Goal: Task Accomplishment & Management: Complete application form

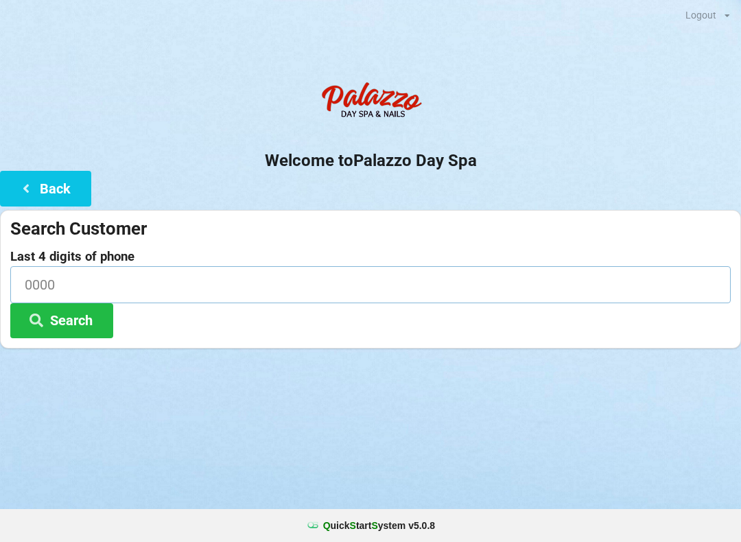
click at [44, 292] on input at bounding box center [370, 284] width 721 height 36
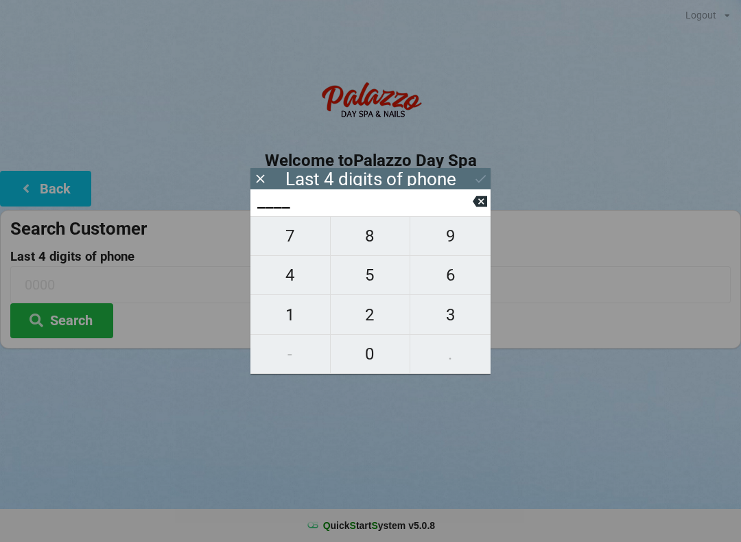
click at [443, 322] on span "3" at bounding box center [450, 315] width 80 height 29
type input "3___"
click at [64, 312] on button "Search" at bounding box center [61, 320] width 103 height 35
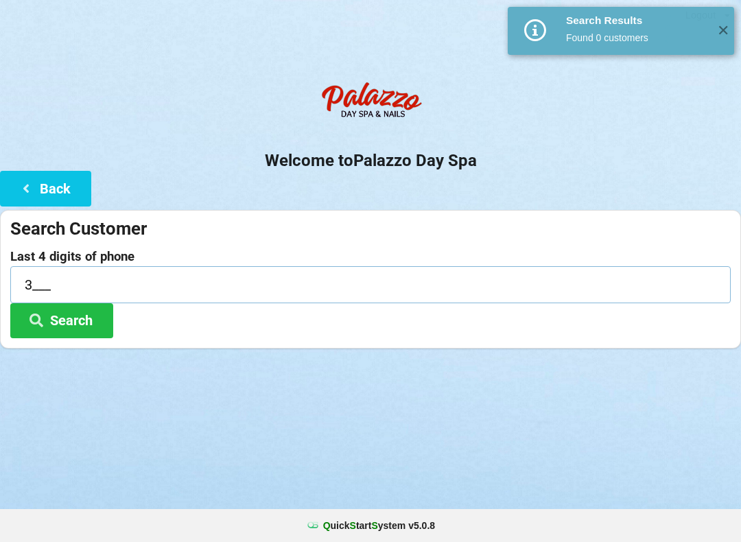
click at [30, 273] on input "3___" at bounding box center [370, 284] width 721 height 36
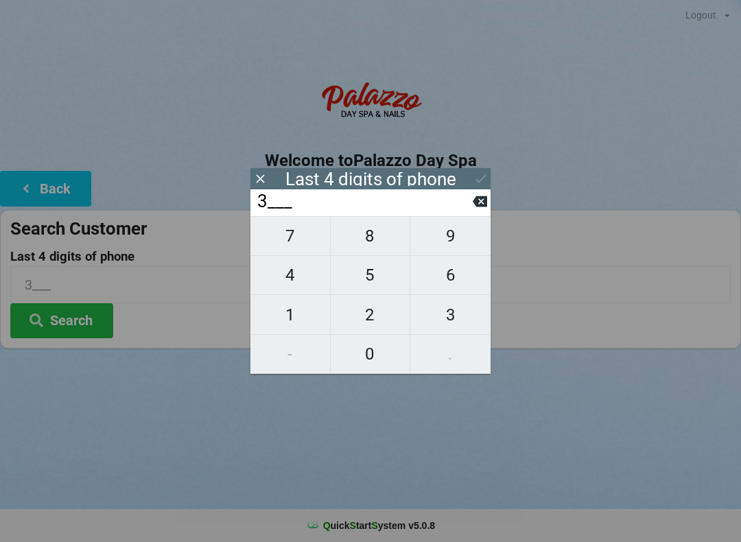
click at [474, 207] on icon at bounding box center [480, 201] width 14 height 11
type input "____"
click at [367, 354] on span "0" at bounding box center [371, 354] width 80 height 29
type input "0___"
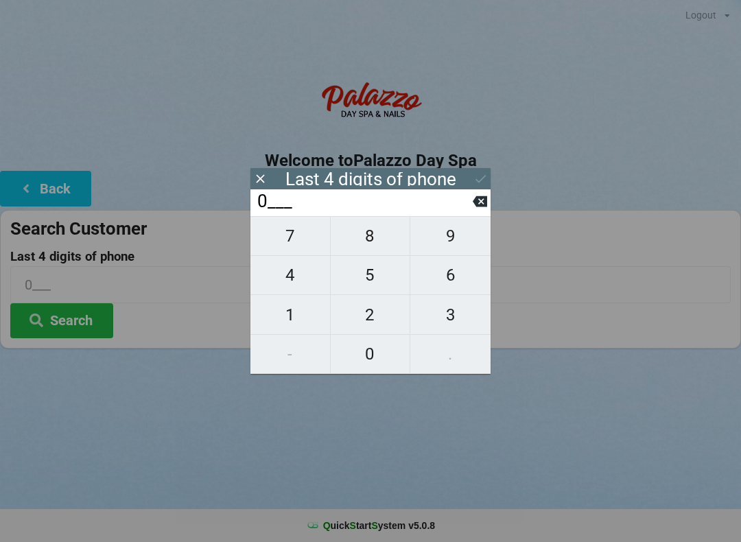
click at [373, 236] on span "8" at bounding box center [371, 236] width 80 height 29
type input "08__"
click at [467, 277] on span "6" at bounding box center [450, 275] width 80 height 29
type input "086_"
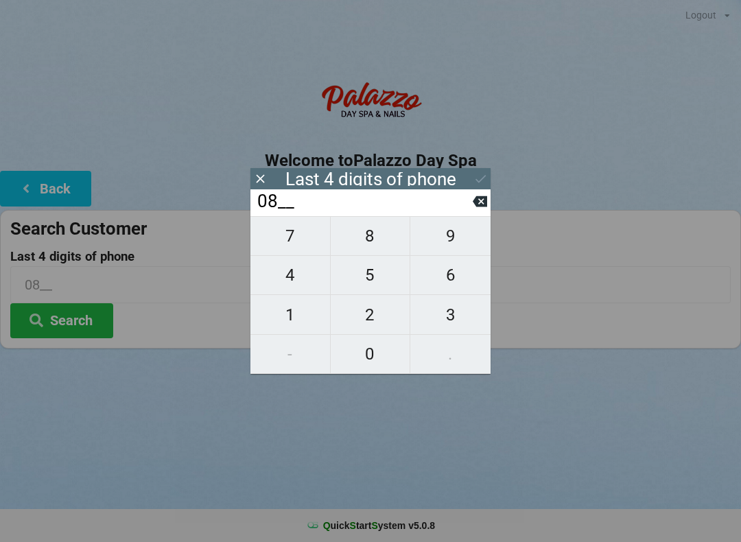
type input "086_"
click at [285, 244] on span "7" at bounding box center [291, 236] width 80 height 29
type input "0867"
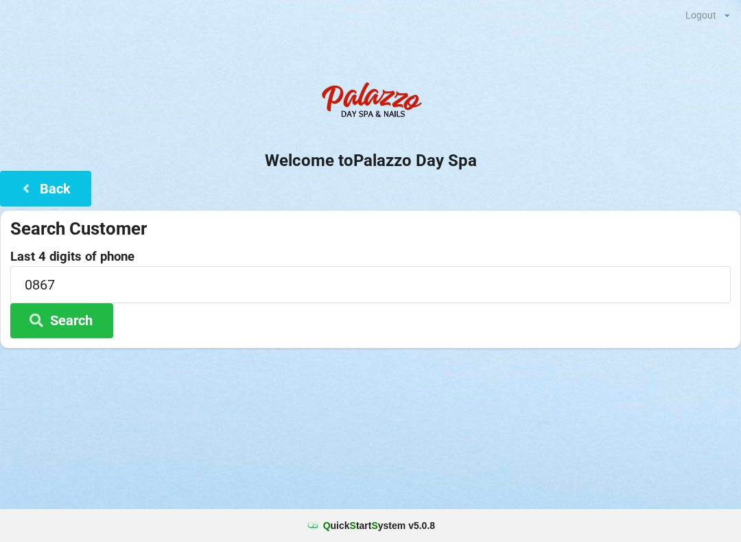
click at [18, 185] on icon at bounding box center [26, 188] width 16 height 12
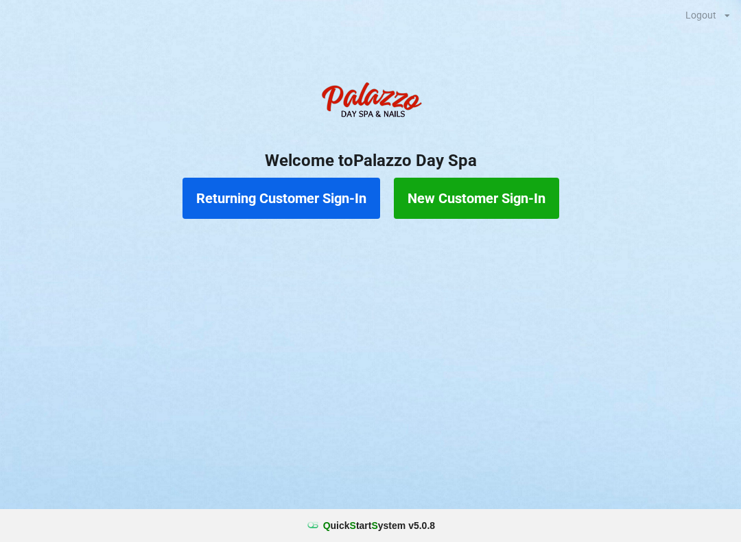
click at [292, 198] on button "Returning Customer Sign-In" at bounding box center [282, 198] width 198 height 41
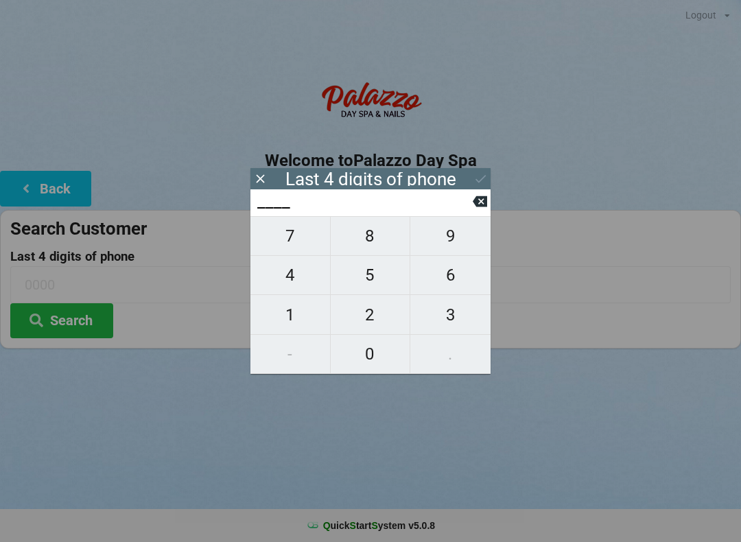
click at [358, 353] on span "0" at bounding box center [371, 354] width 80 height 29
type input "0___"
click at [370, 239] on span "8" at bounding box center [371, 236] width 80 height 29
type input "08__"
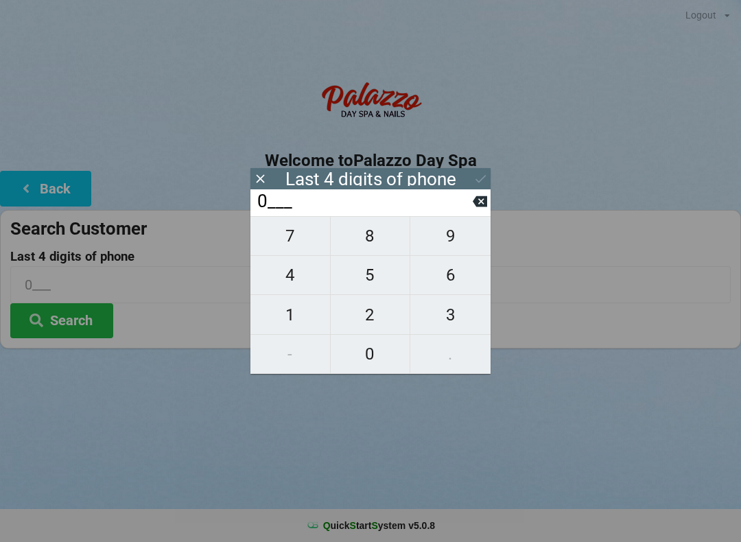
type input "08__"
click at [454, 283] on span "6" at bounding box center [450, 275] width 80 height 29
type input "086_"
click at [292, 245] on span "7" at bounding box center [291, 236] width 80 height 29
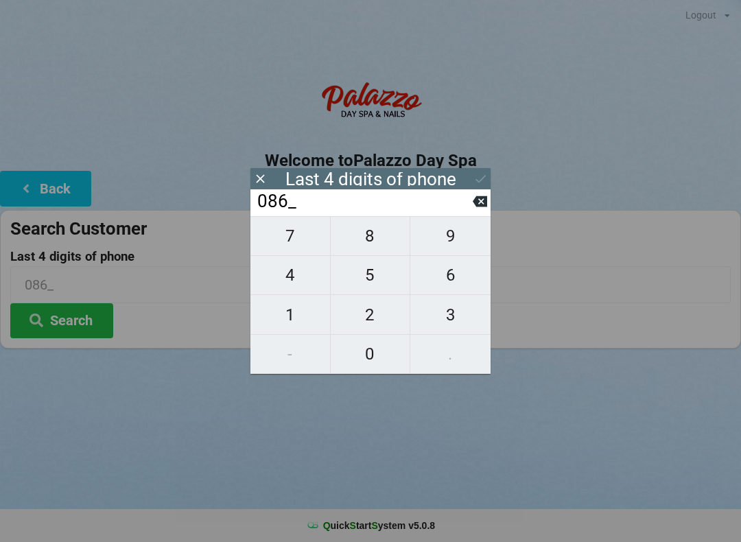
type input "0867"
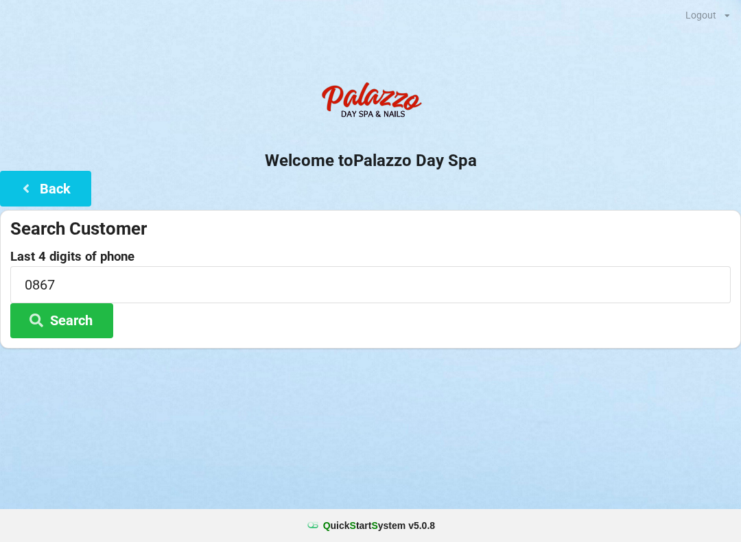
click at [57, 321] on button "Search" at bounding box center [61, 320] width 103 height 35
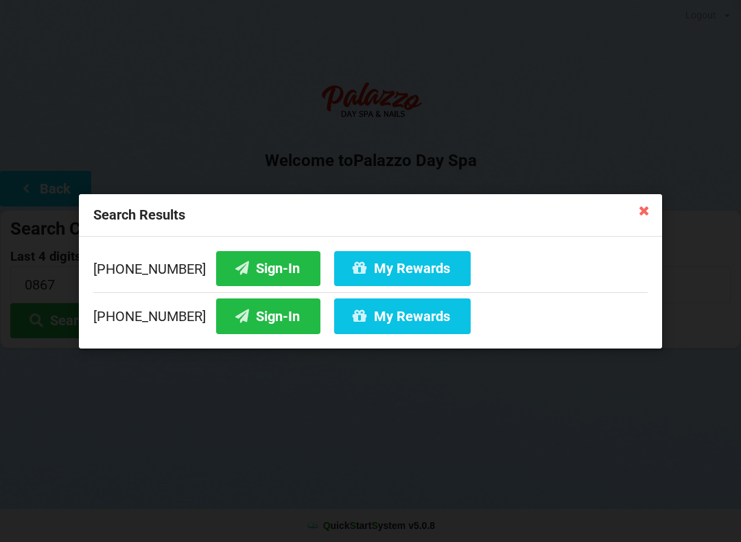
click at [388, 322] on button "My Rewards" at bounding box center [402, 316] width 137 height 35
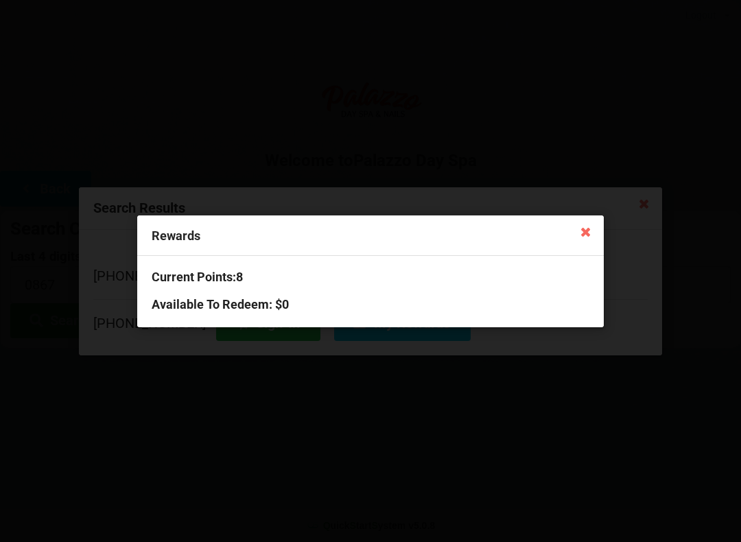
click at [577, 227] on icon at bounding box center [586, 231] width 22 height 22
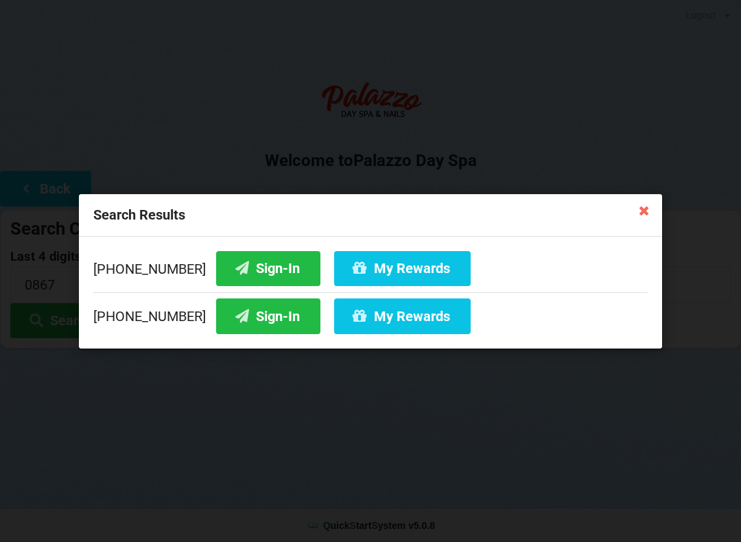
click at [373, 322] on button "My Rewards" at bounding box center [402, 316] width 137 height 35
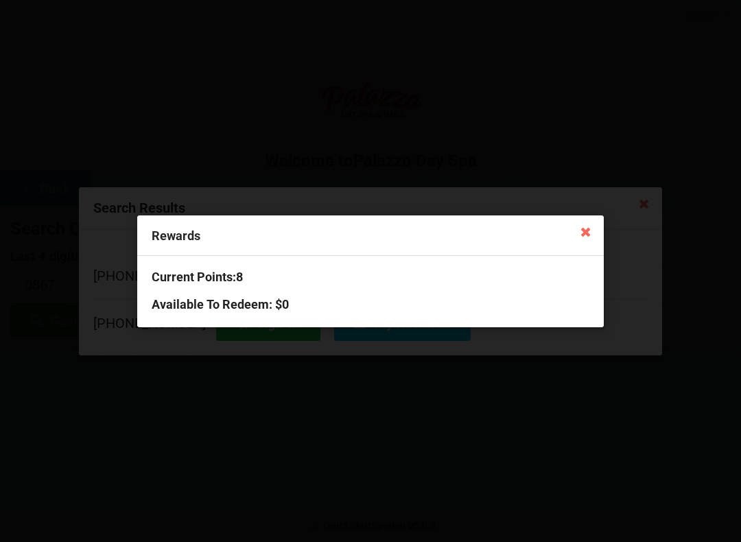
click at [579, 231] on icon at bounding box center [586, 231] width 22 height 22
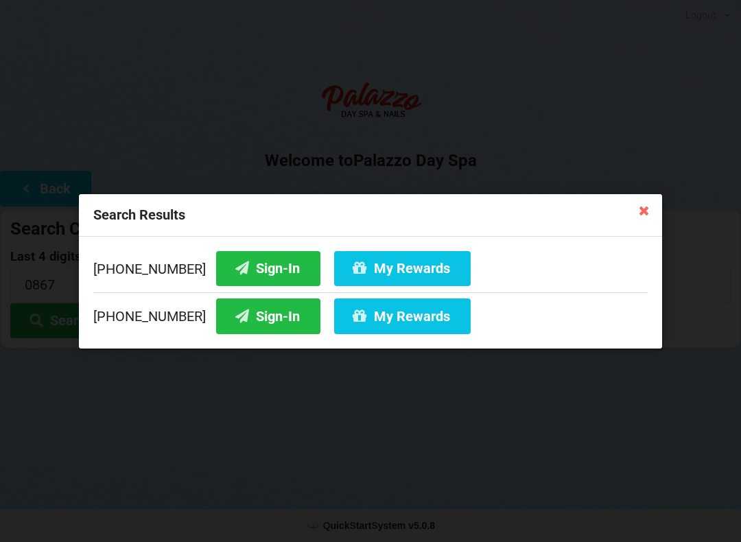
click at [651, 220] on icon at bounding box center [645, 210] width 22 height 22
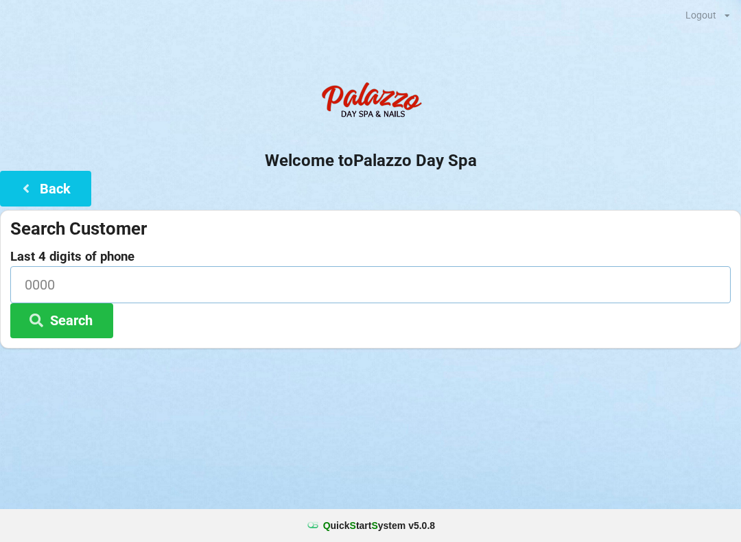
click at [236, 286] on input at bounding box center [370, 284] width 721 height 36
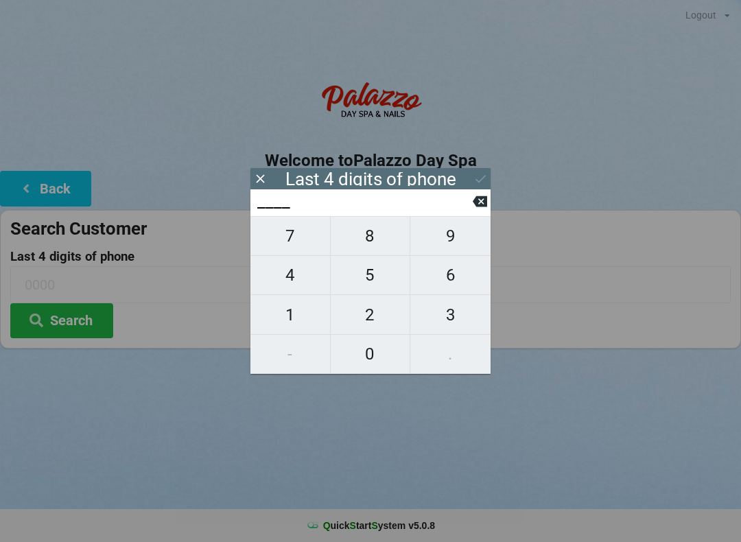
click at [370, 349] on span "0" at bounding box center [371, 354] width 80 height 29
type input "0___"
click at [441, 324] on span "3" at bounding box center [450, 315] width 80 height 29
type input "03__"
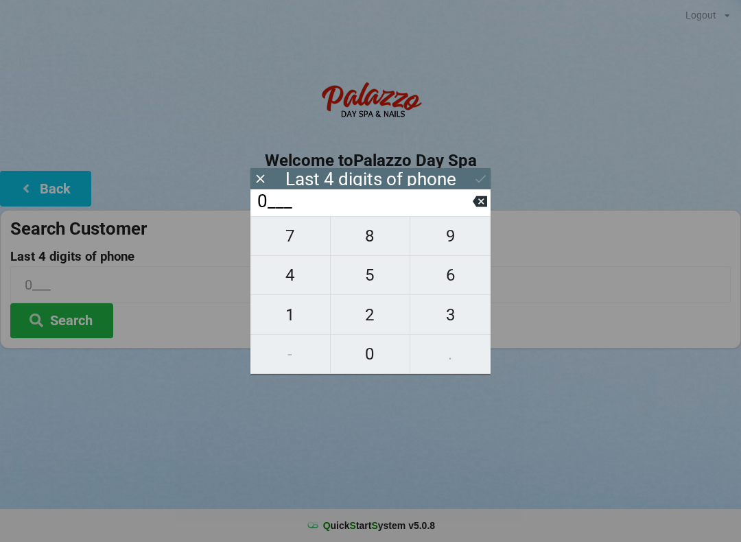
type input "03__"
click at [440, 329] on span "3" at bounding box center [450, 315] width 80 height 29
type input "033_"
click at [463, 205] on input "033_" at bounding box center [364, 202] width 217 height 22
click at [483, 208] on icon at bounding box center [480, 201] width 14 height 14
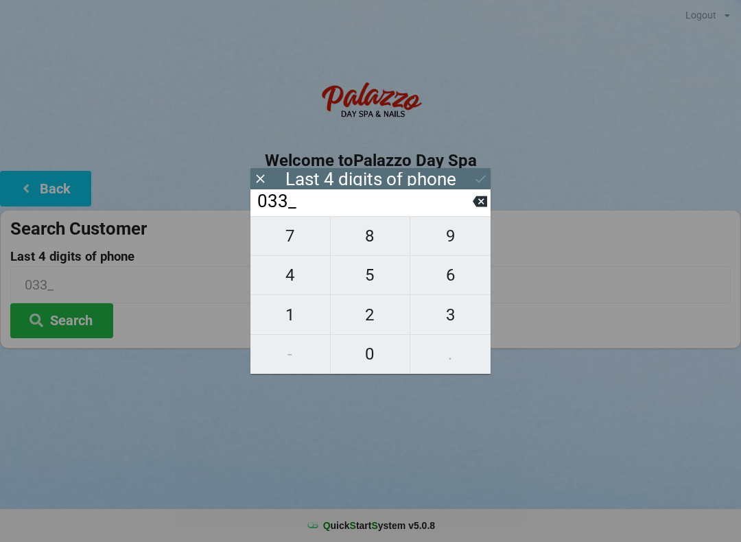
type input "03__"
click at [302, 238] on span "7" at bounding box center [291, 236] width 80 height 29
type input "037_"
click at [458, 327] on span "3" at bounding box center [450, 315] width 80 height 29
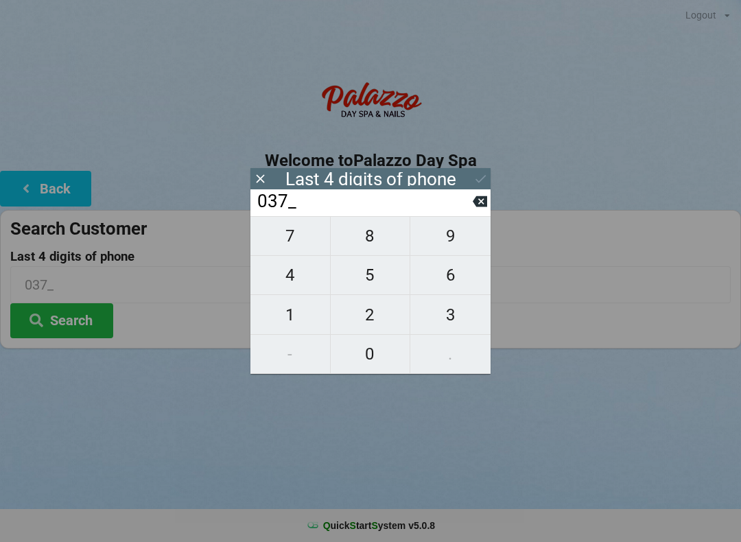
type input "0373"
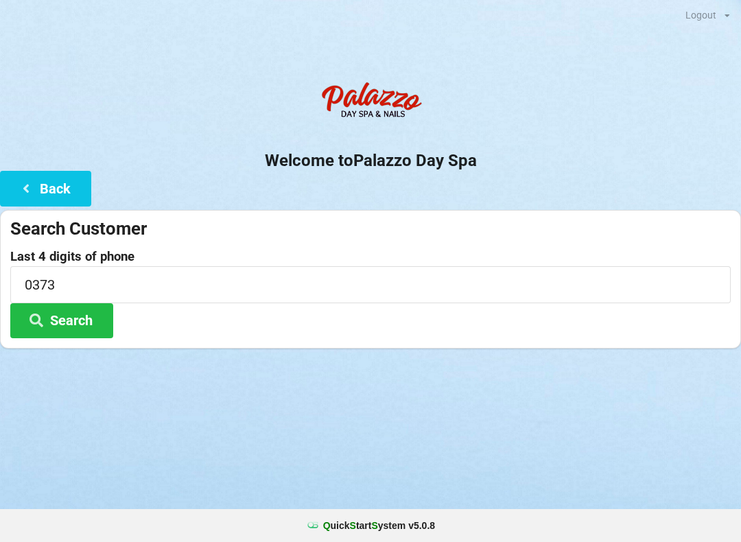
click at [81, 319] on button "Search" at bounding box center [61, 320] width 103 height 35
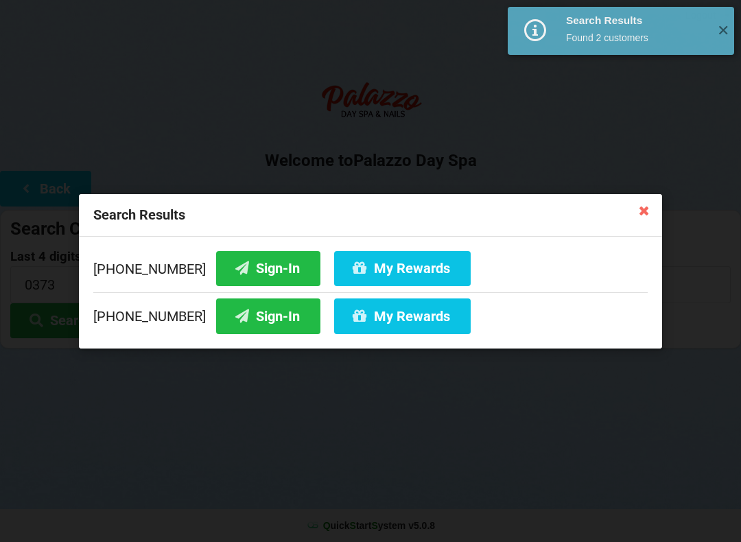
click at [247, 257] on button "Sign-In" at bounding box center [268, 268] width 104 height 35
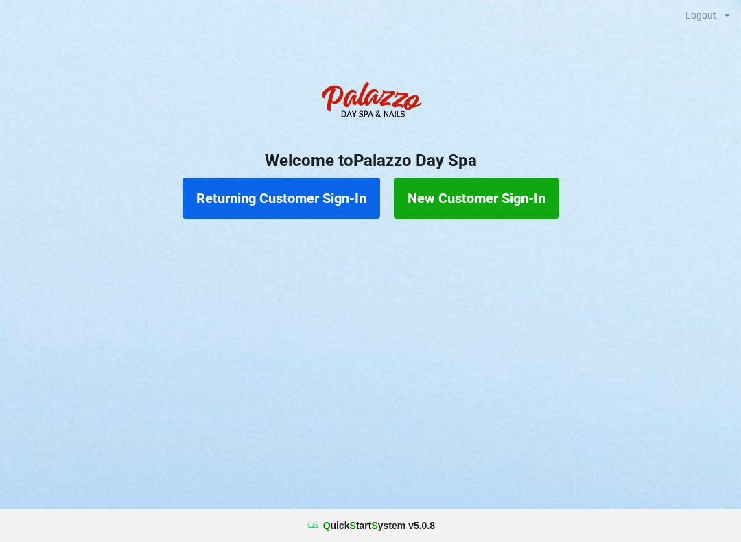
click at [332, 207] on button "Returning Customer Sign-In" at bounding box center [282, 198] width 198 height 41
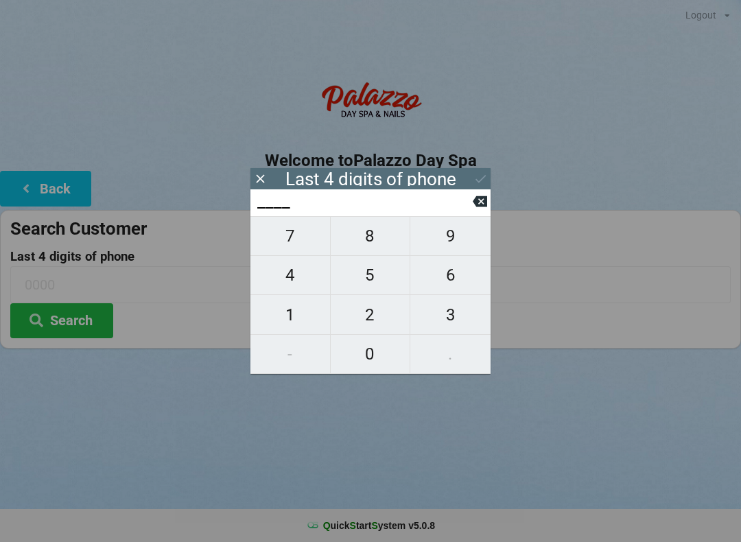
click at [381, 355] on span "0" at bounding box center [371, 354] width 80 height 29
type input "0___"
click at [383, 355] on span "0" at bounding box center [371, 354] width 80 height 29
type input "00__"
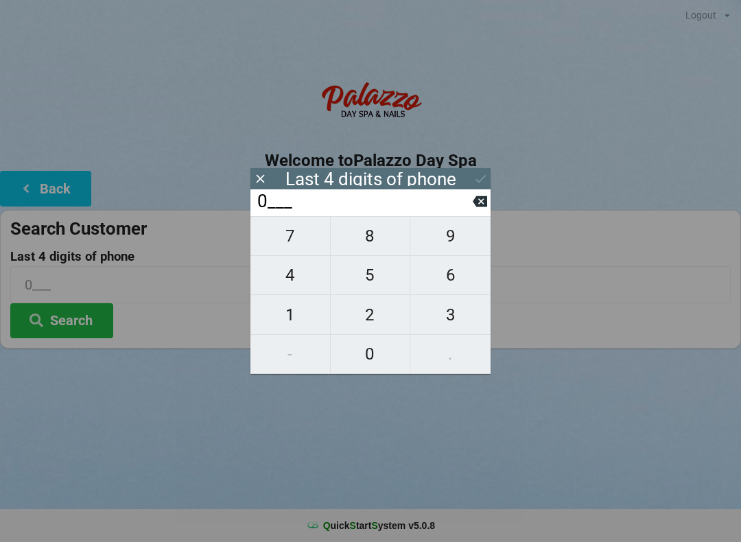
type input "00__"
click at [382, 283] on span "5" at bounding box center [371, 275] width 80 height 29
type input "005_"
click at [375, 318] on span "2" at bounding box center [371, 315] width 80 height 29
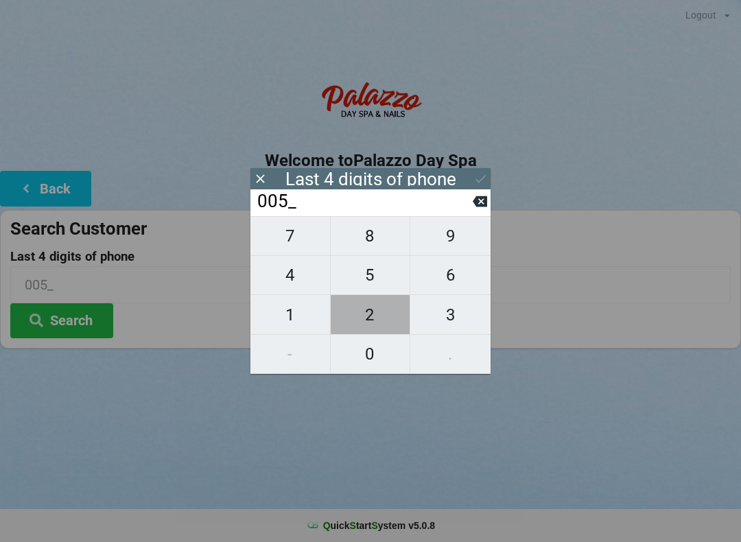
type input "0052"
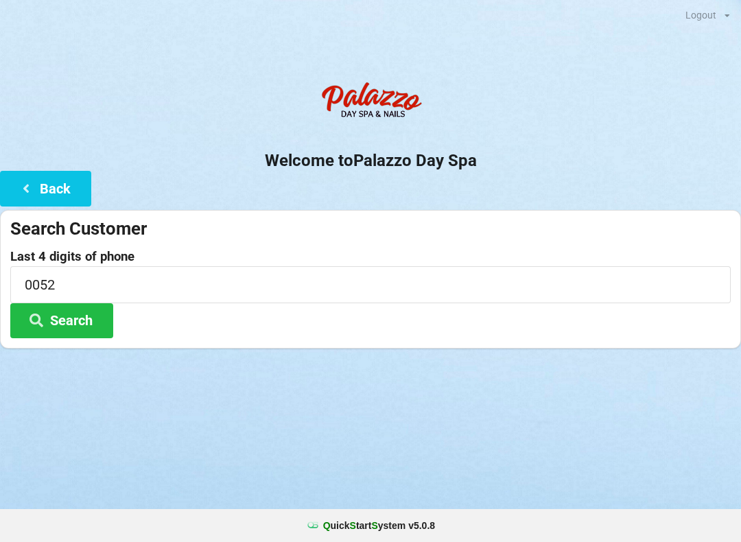
click at [95, 321] on button "Search" at bounding box center [61, 320] width 103 height 35
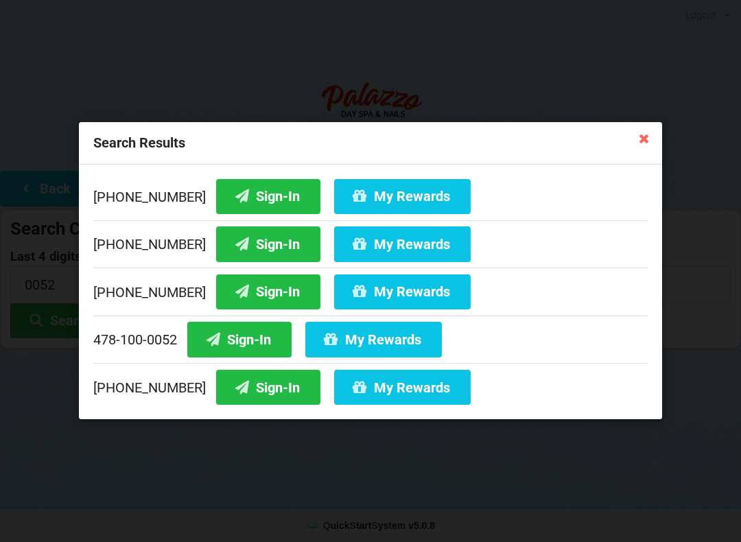
click at [268, 244] on button "Sign-In" at bounding box center [268, 244] width 104 height 35
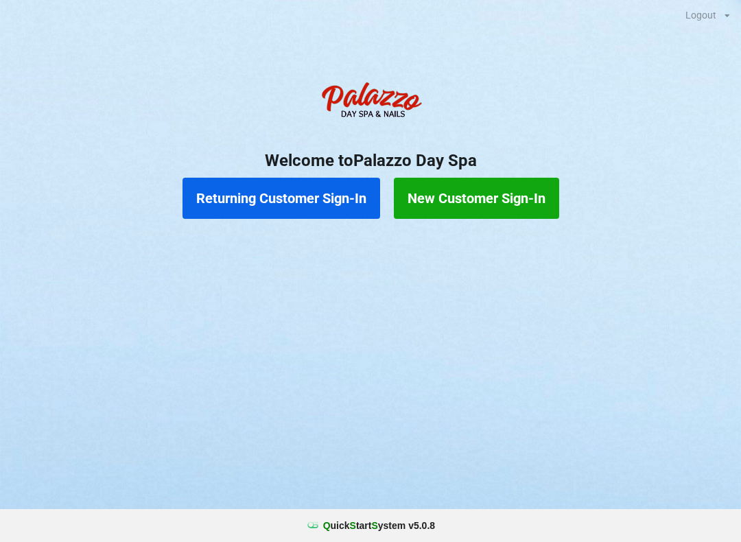
click at [304, 203] on button "Returning Customer Sign-In" at bounding box center [282, 198] width 198 height 41
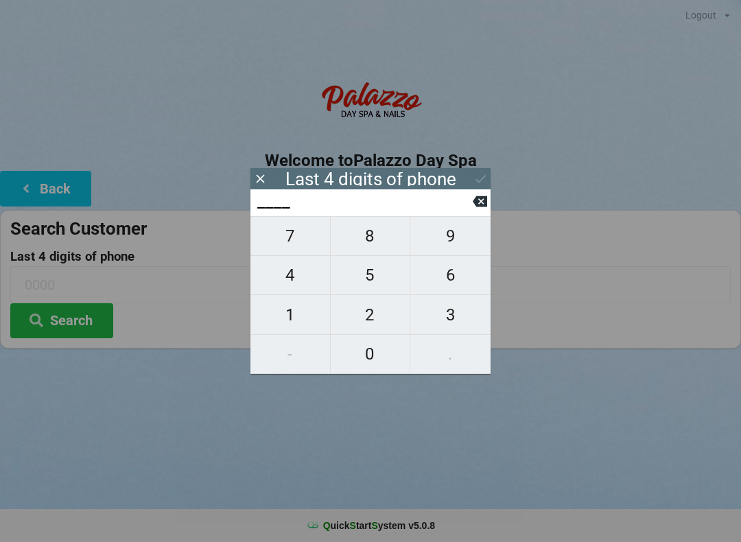
click at [458, 314] on span "3" at bounding box center [450, 315] width 80 height 29
type input "3___"
click at [448, 281] on span "6" at bounding box center [450, 275] width 80 height 29
type input "36__"
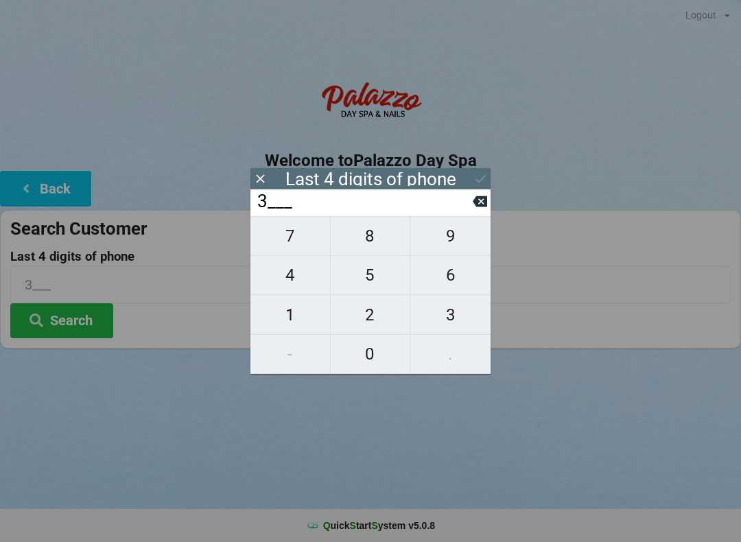
type input "36__"
click at [294, 320] on span "1" at bounding box center [291, 315] width 80 height 29
type input "361_"
click at [376, 279] on span "5" at bounding box center [371, 275] width 80 height 29
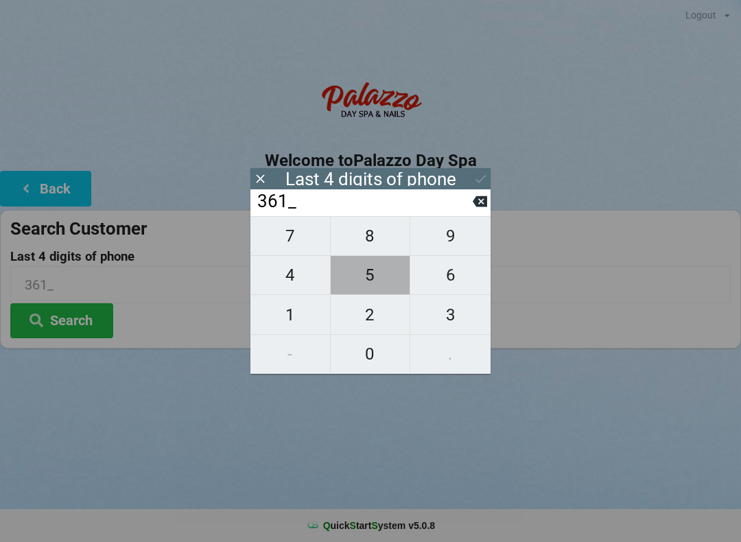
type input "3615"
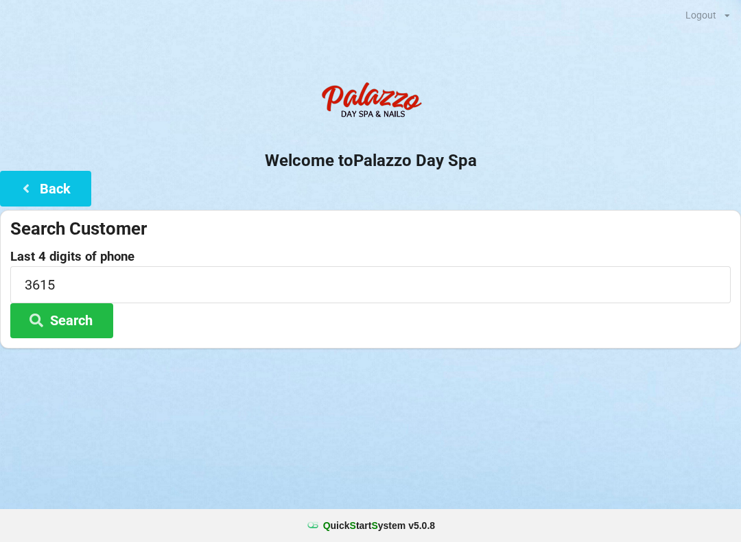
click at [79, 316] on button "Search" at bounding box center [61, 320] width 103 height 35
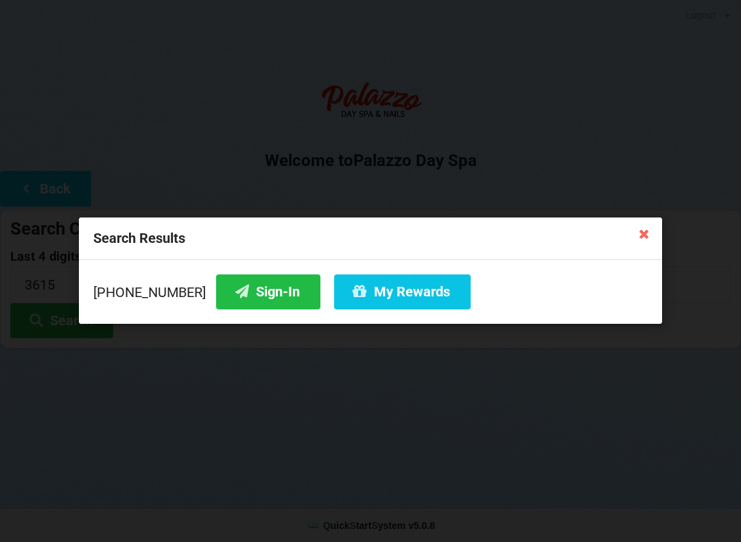
click at [265, 286] on button "Sign-In" at bounding box center [268, 292] width 104 height 35
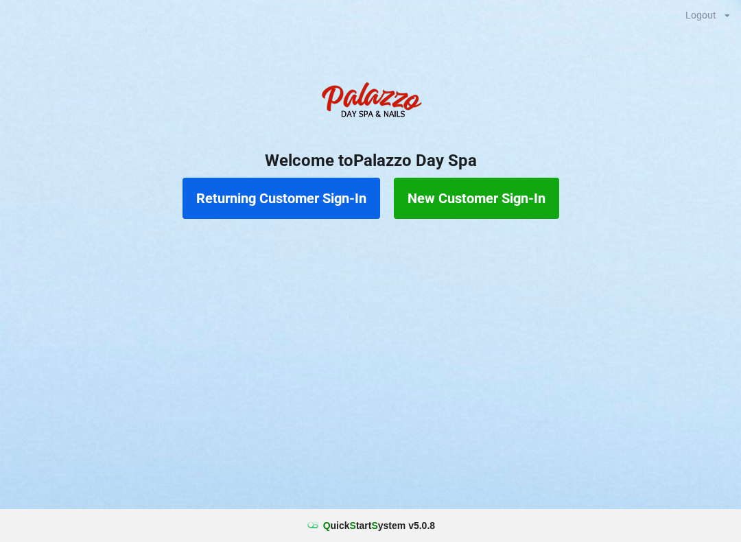
click at [318, 185] on button "Returning Customer Sign-In" at bounding box center [282, 198] width 198 height 41
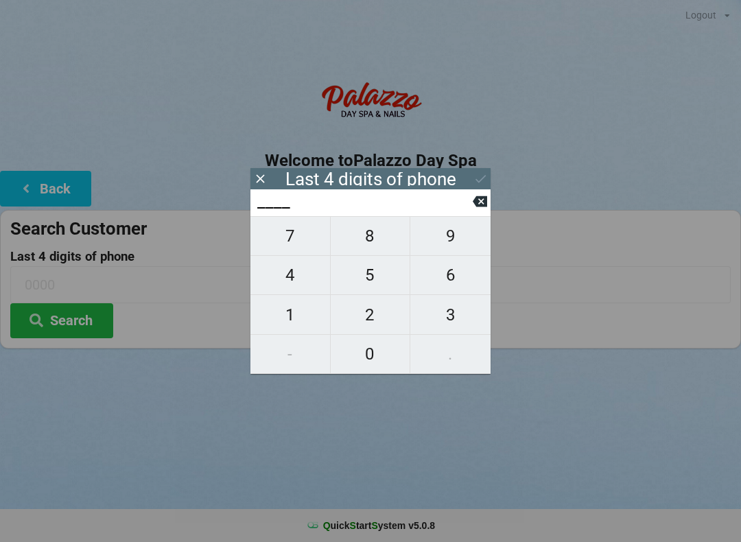
click at [369, 278] on span "5" at bounding box center [371, 275] width 80 height 29
type input "5___"
click at [291, 279] on span "4" at bounding box center [291, 275] width 80 height 29
type input "54__"
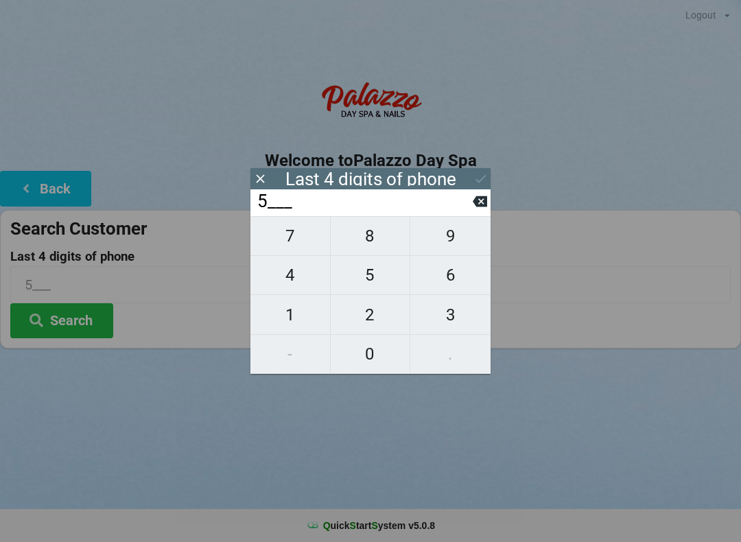
type input "54__"
click at [298, 238] on span "7" at bounding box center [291, 236] width 80 height 29
type input "547_"
click at [461, 320] on span "3" at bounding box center [450, 315] width 80 height 29
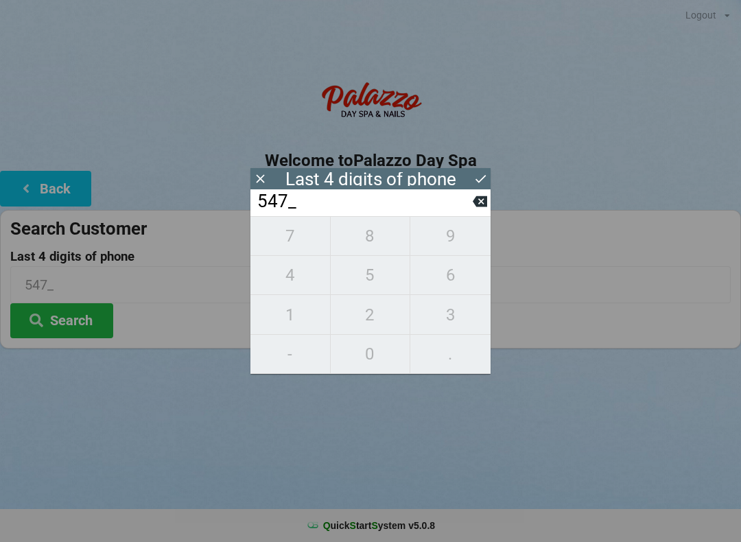
type input "5473"
click at [482, 178] on icon at bounding box center [481, 179] width 14 height 14
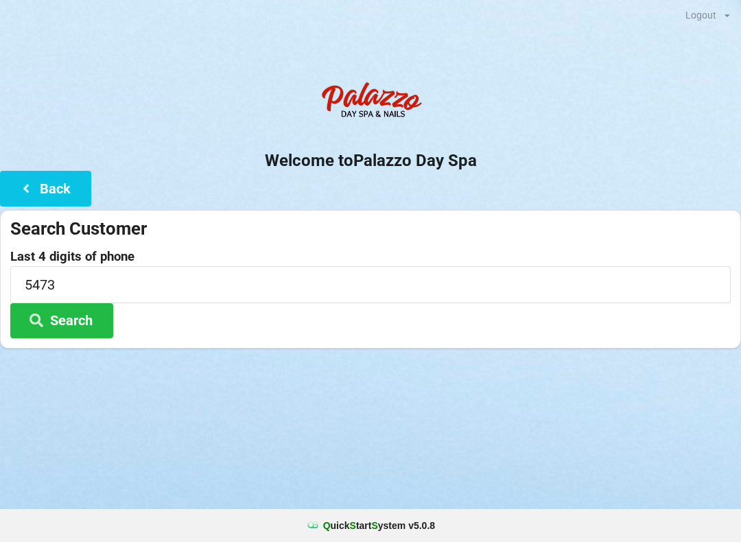
click at [89, 321] on button "Search" at bounding box center [61, 320] width 103 height 35
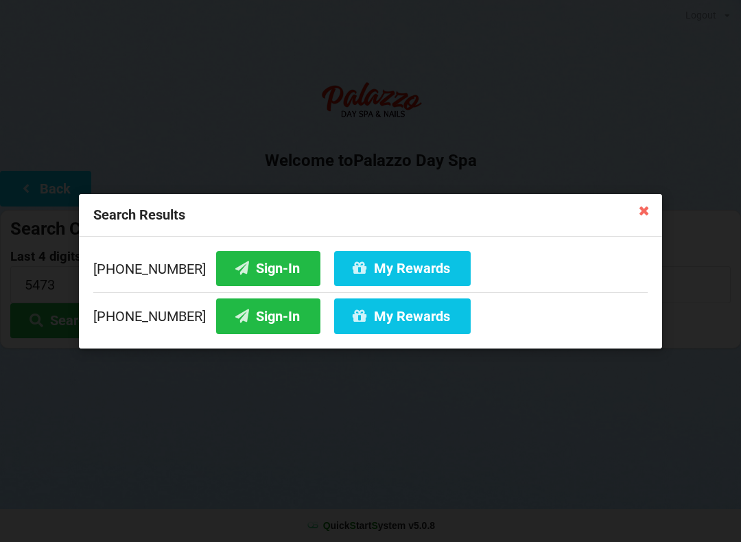
click at [257, 314] on button "Sign-In" at bounding box center [268, 316] width 104 height 35
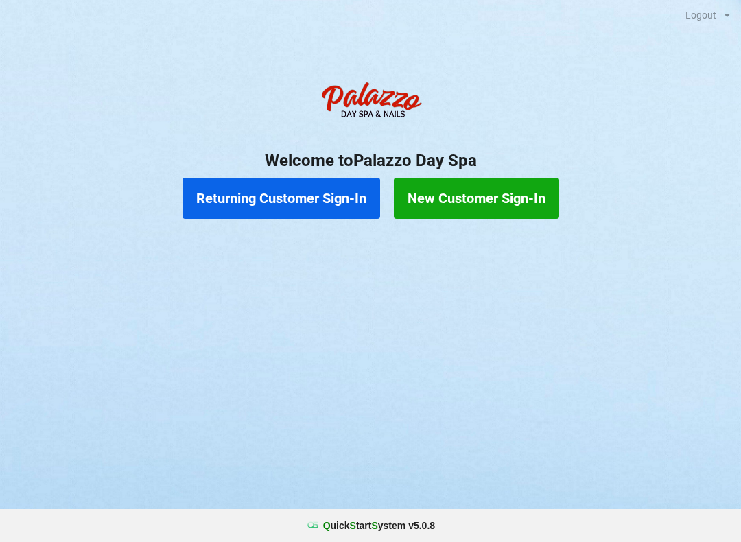
click at [275, 184] on button "Returning Customer Sign-In" at bounding box center [282, 198] width 198 height 41
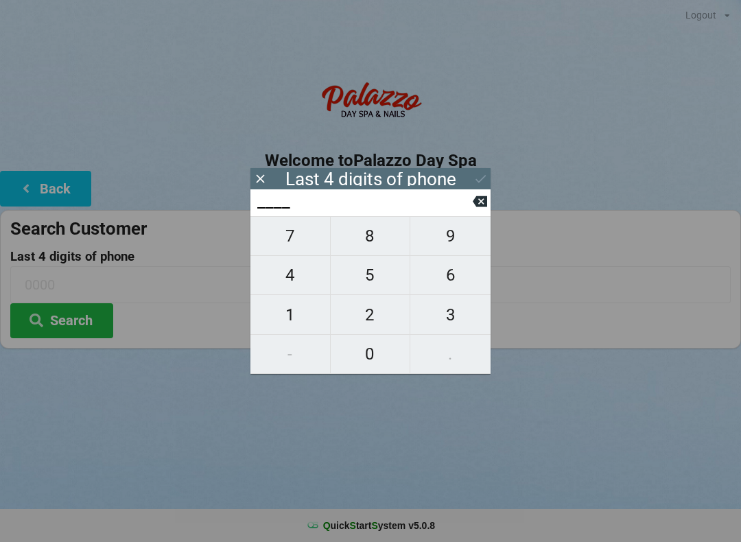
click at [373, 242] on span "8" at bounding box center [371, 236] width 80 height 29
type input "8___"
click at [281, 325] on span "1" at bounding box center [291, 315] width 80 height 29
type input "81__"
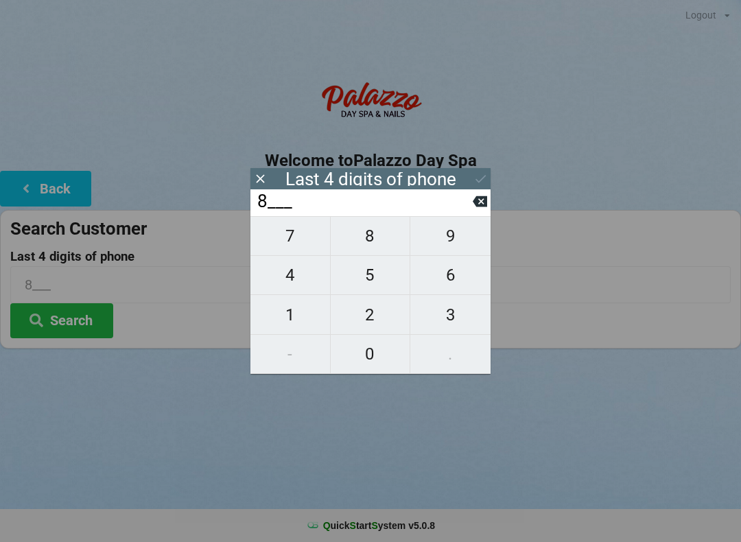
type input "81__"
click at [452, 323] on span "3" at bounding box center [450, 315] width 80 height 29
type input "813_"
click at [459, 245] on span "9" at bounding box center [450, 236] width 80 height 29
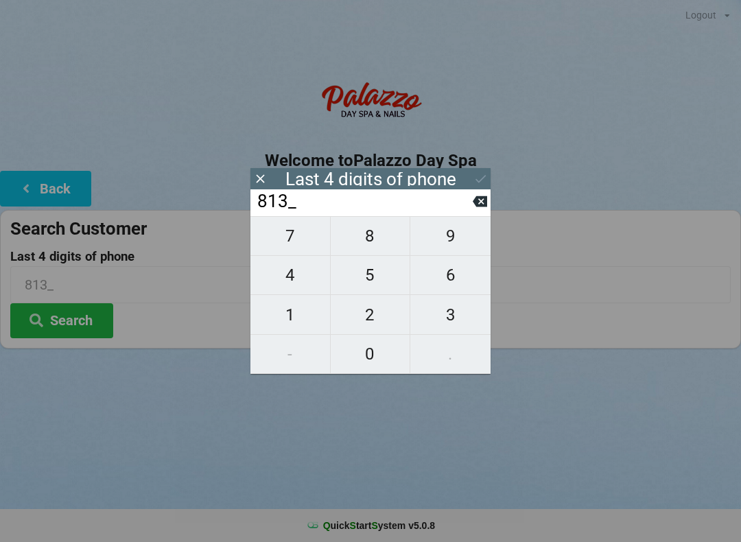
type input "8139"
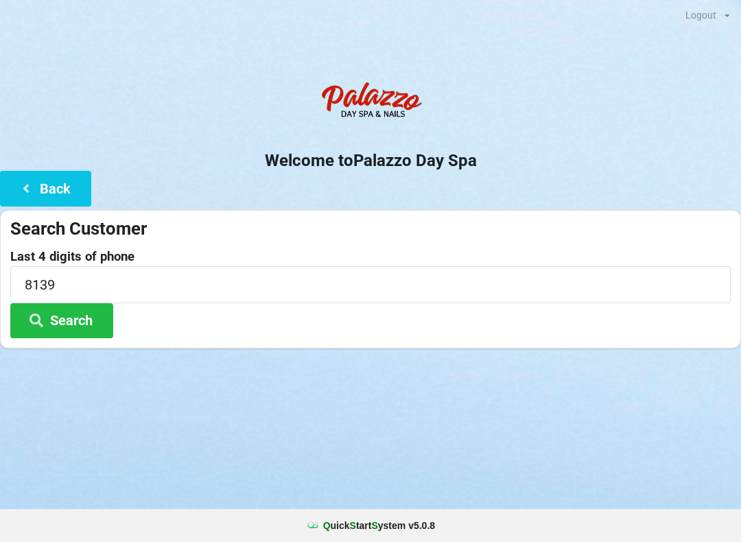
click at [537, 410] on div "Logout Logout Sign-In Welcome to Palazzo Day Spa Back Search Customer Last 4 di…" at bounding box center [370, 271] width 741 height 542
click at [80, 336] on button "Search" at bounding box center [61, 320] width 103 height 35
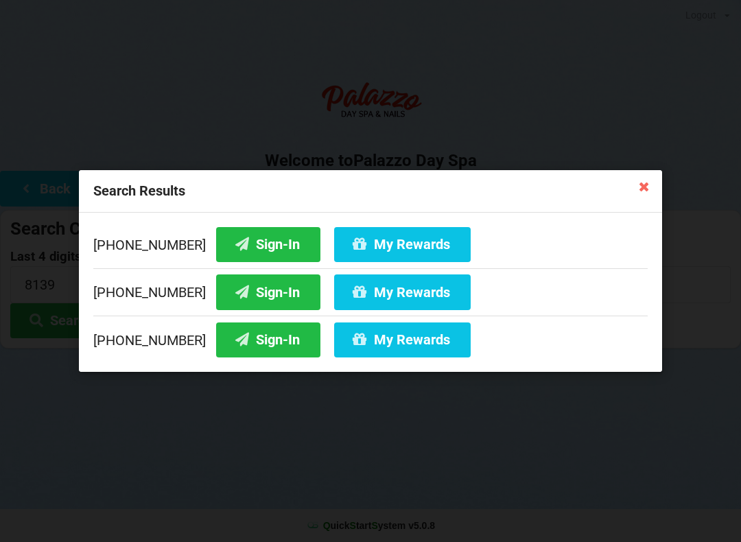
click at [644, 190] on icon at bounding box center [645, 186] width 22 height 22
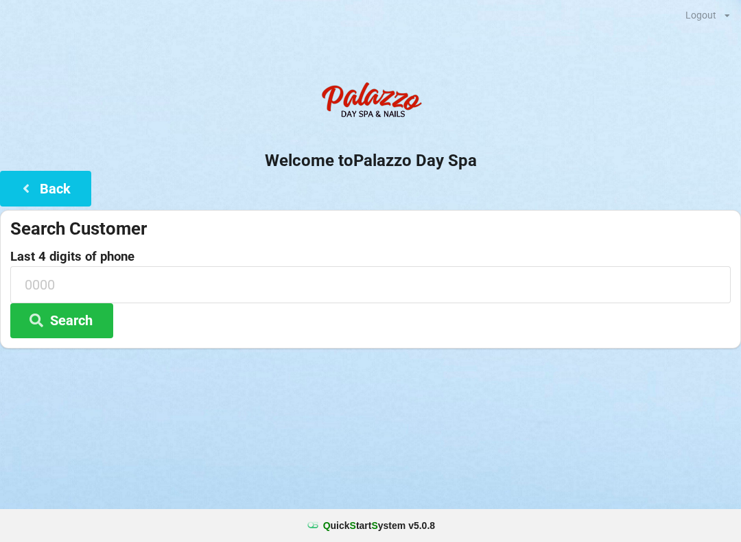
click at [51, 183] on button "Back" at bounding box center [45, 188] width 91 height 35
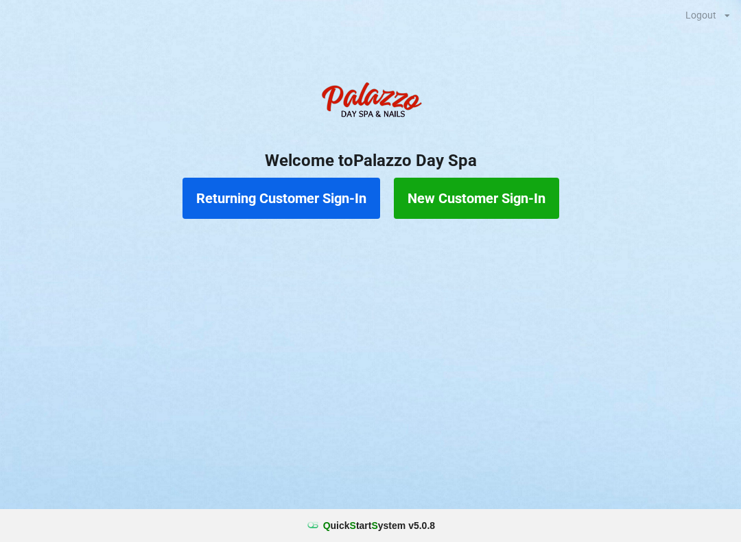
click at [517, 193] on button "New Customer Sign-In" at bounding box center [476, 198] width 165 height 41
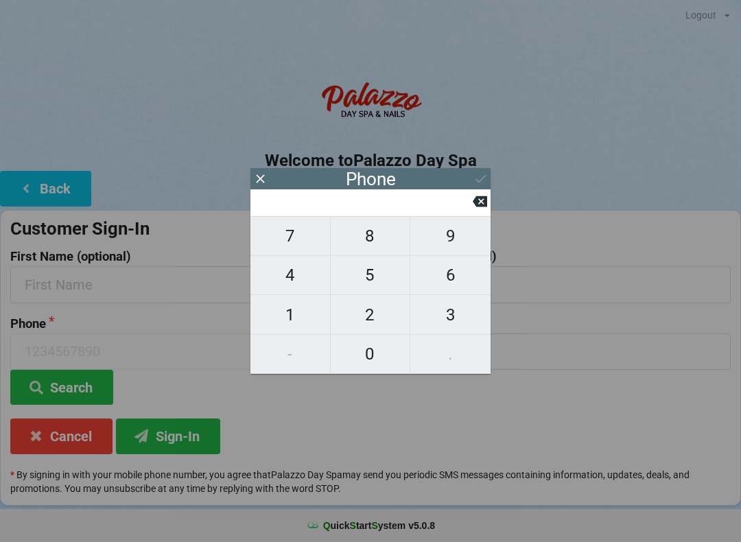
click at [302, 290] on span "4" at bounding box center [291, 275] width 80 height 29
type input "4"
click at [379, 369] on span "0" at bounding box center [371, 354] width 80 height 29
type input "40"
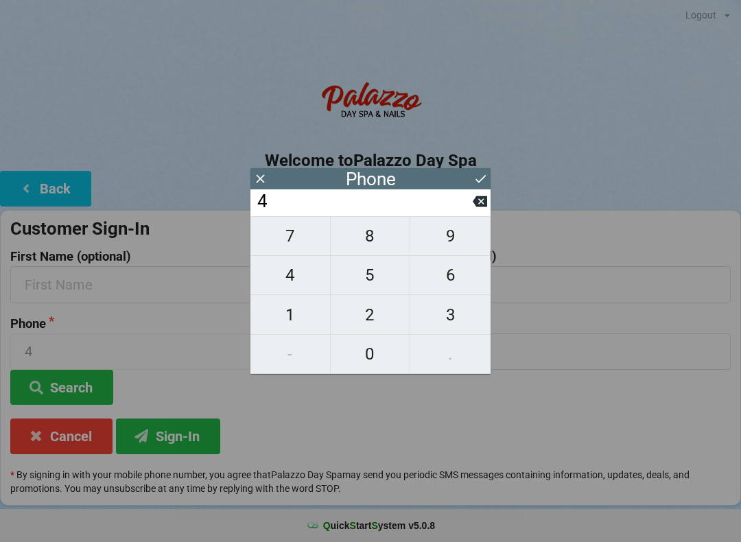
type input "40"
click at [297, 240] on span "7" at bounding box center [291, 236] width 80 height 29
type input "407"
click at [289, 229] on button "7" at bounding box center [291, 236] width 80 height 40
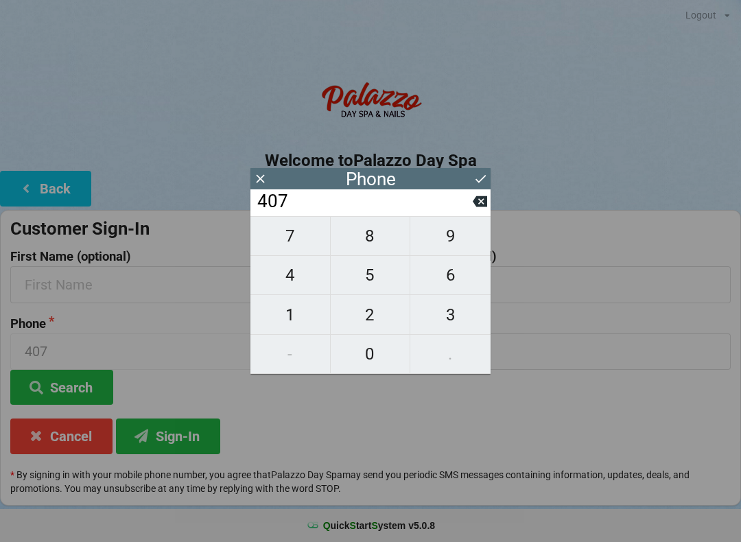
type input "4077"
click at [272, 316] on span "1" at bounding box center [291, 315] width 80 height 29
type input "40771"
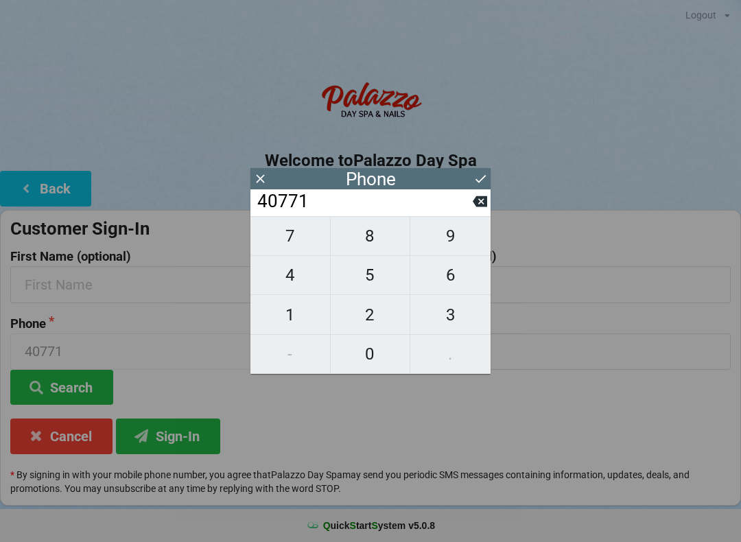
click at [450, 275] on span "6" at bounding box center [450, 275] width 80 height 29
type input "407716"
click at [380, 325] on span "2" at bounding box center [371, 315] width 80 height 29
type input "4077162"
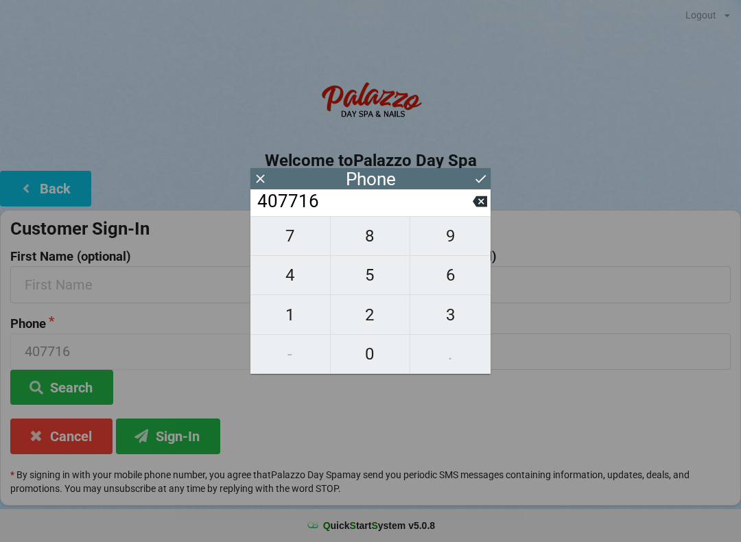
type input "4077162"
click at [463, 213] on input "4077162" at bounding box center [364, 202] width 217 height 22
click at [468, 213] on input "4077162" at bounding box center [364, 202] width 217 height 22
click at [469, 213] on input "4077162" at bounding box center [364, 202] width 217 height 22
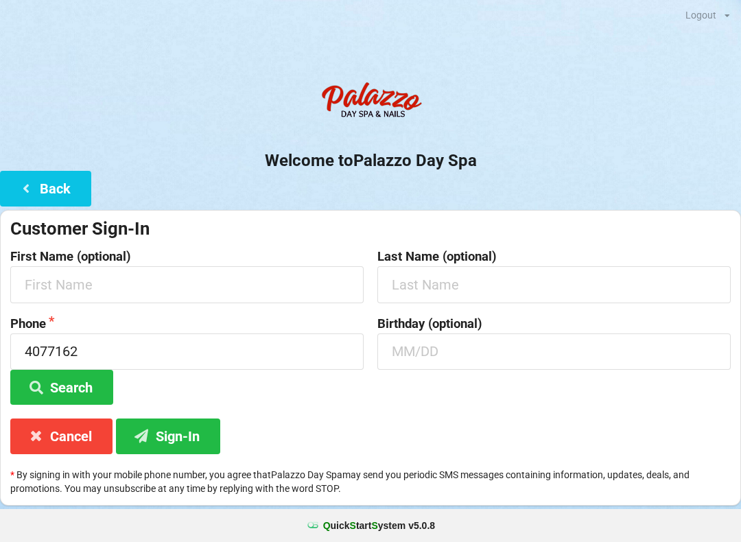
click at [491, 205] on div "Welcome to Palazzo Day Spa Back Customer Sign-In First Name (optional) Last Nam…" at bounding box center [370, 290] width 741 height 431
click at [53, 178] on button "Back" at bounding box center [45, 188] width 91 height 35
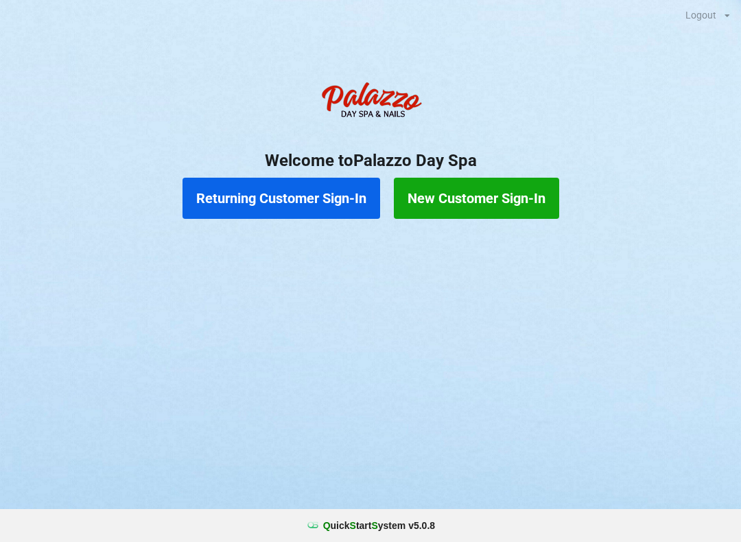
click at [488, 191] on button "New Customer Sign-In" at bounding box center [476, 198] width 165 height 41
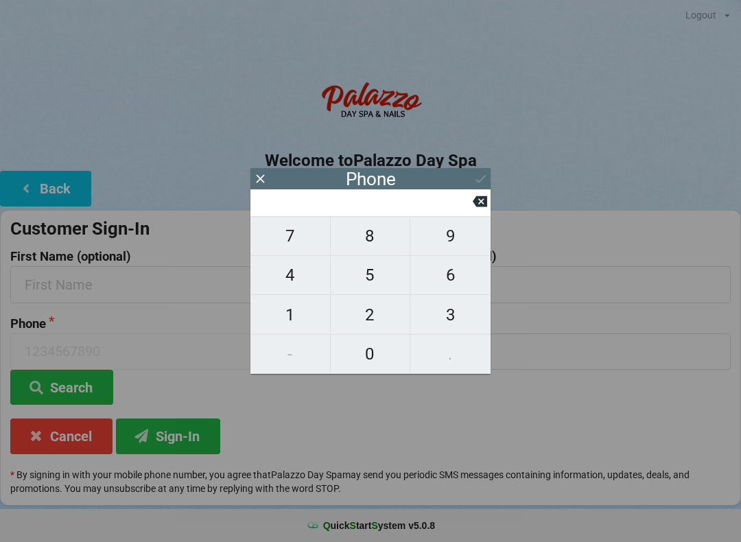
click at [295, 283] on span "4" at bounding box center [291, 275] width 80 height 29
type input "4"
click at [360, 358] on span "0" at bounding box center [371, 354] width 80 height 29
type input "40"
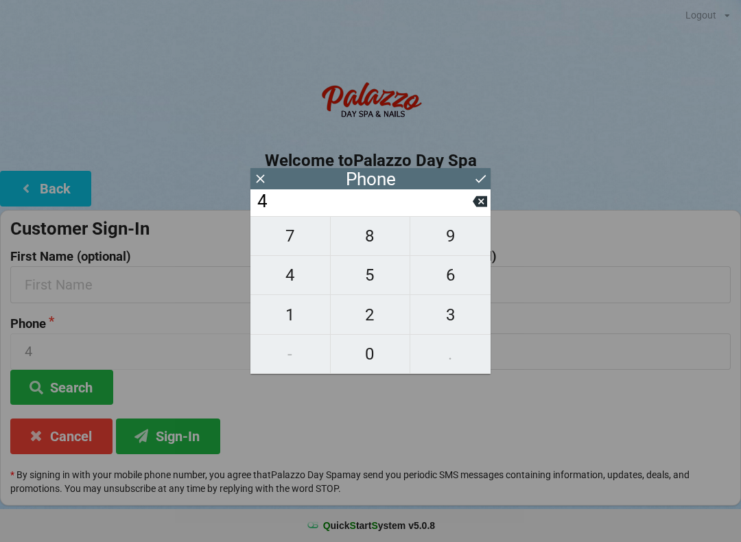
type input "40"
click at [297, 249] on span "7" at bounding box center [291, 236] width 80 height 29
type input "407"
click at [305, 240] on span "7" at bounding box center [291, 236] width 80 height 29
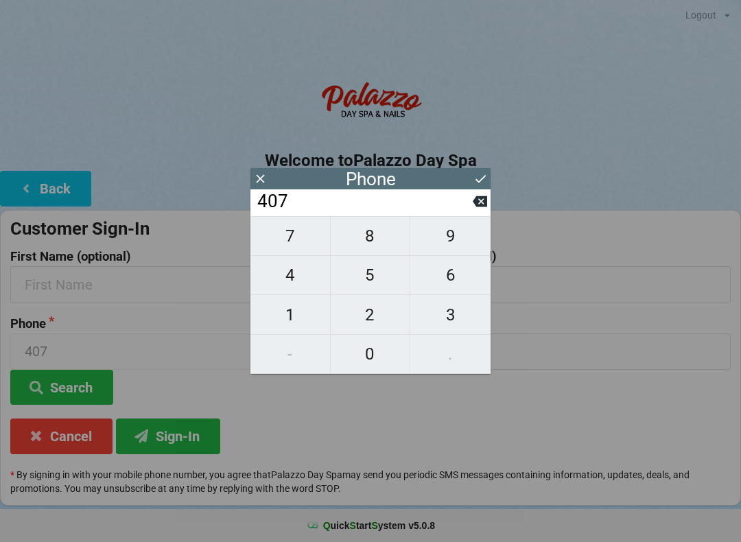
type input "4077"
click at [289, 321] on span "1" at bounding box center [291, 315] width 80 height 29
type input "40771"
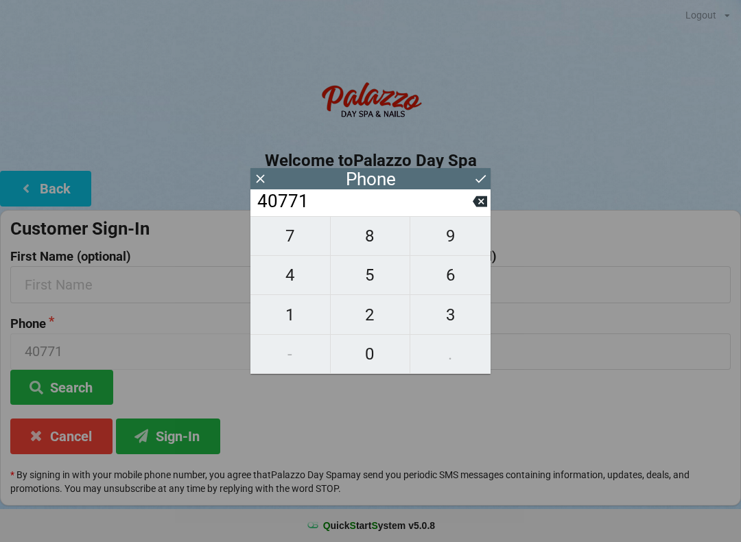
click at [457, 286] on span "6" at bounding box center [450, 275] width 80 height 29
type input "407716"
click at [383, 246] on span "8" at bounding box center [371, 236] width 80 height 29
type input "4077168"
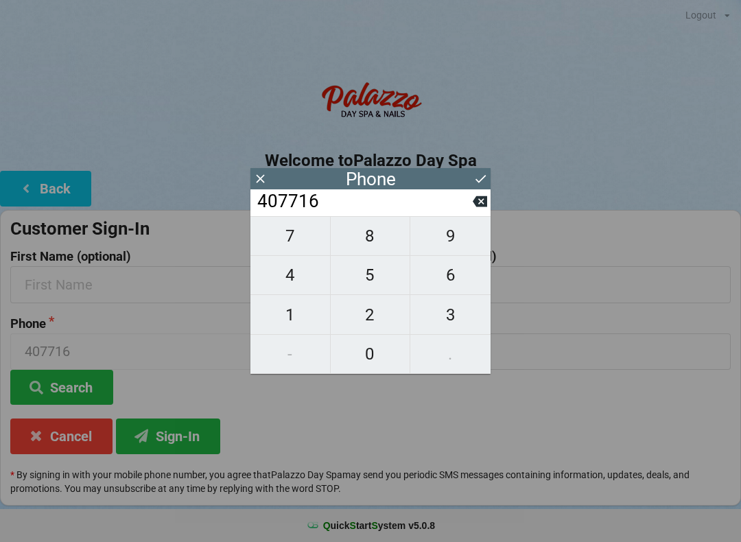
type input "4077168"
click at [285, 321] on span "1" at bounding box center [291, 315] width 80 height 29
type input "40771681"
click at [466, 319] on span "3" at bounding box center [450, 315] width 80 height 29
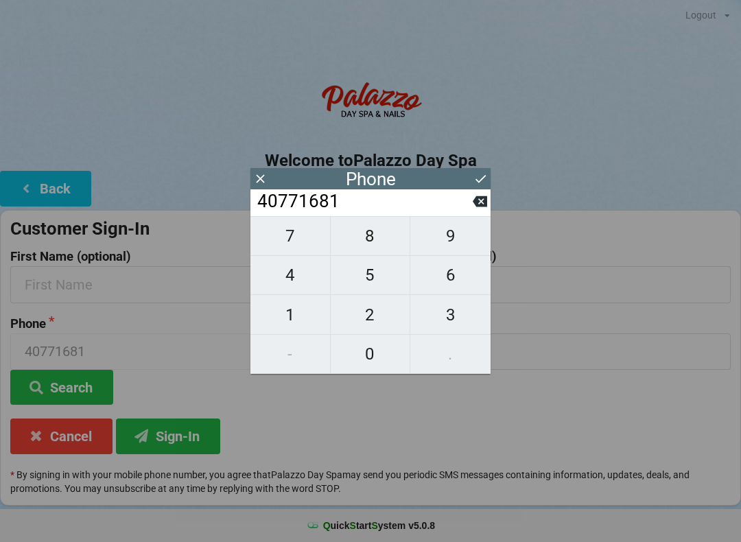
type input "407716813"
click at [454, 240] on span "9" at bounding box center [450, 236] width 80 height 29
type input "4077168139"
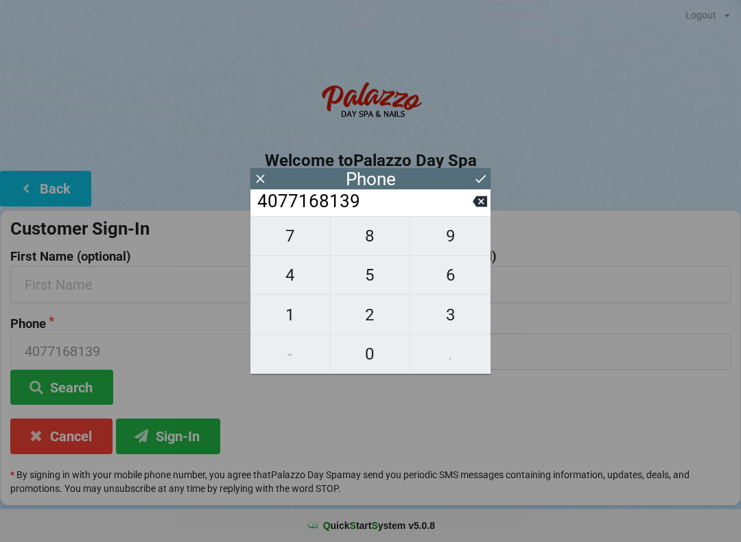
click at [479, 186] on button at bounding box center [481, 179] width 14 height 19
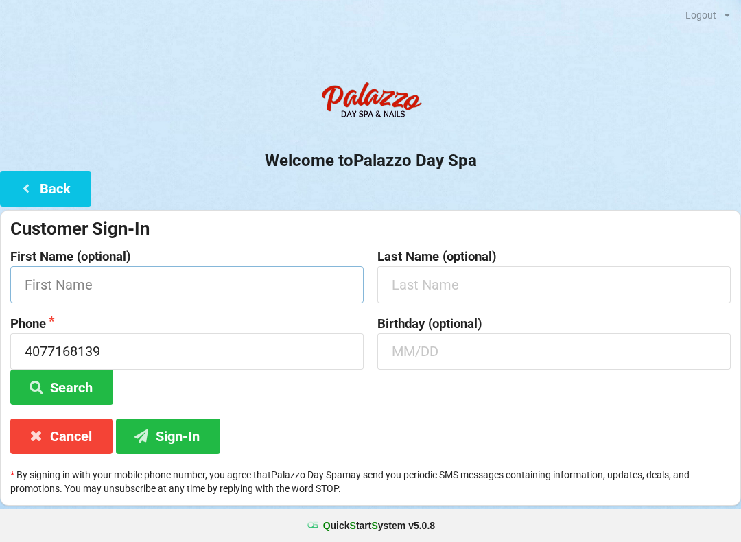
click at [283, 288] on input "text" at bounding box center [186, 284] width 353 height 36
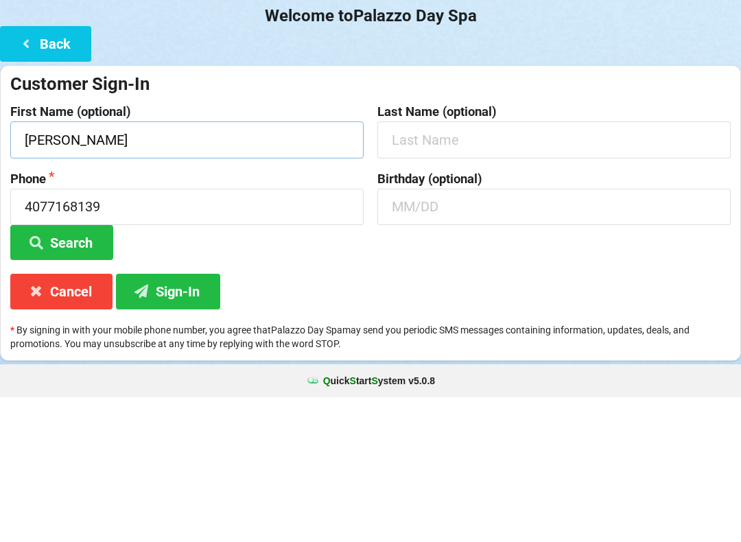
type input "[PERSON_NAME]"
click at [602, 266] on input "text" at bounding box center [553, 284] width 353 height 36
type input "[PERSON_NAME]"
click at [655, 334] on input "text" at bounding box center [553, 352] width 353 height 36
click at [681, 75] on div "Welcome to Palazzo Day Spa Back Customer Sign-In First Name (optional) [PERSON_…" at bounding box center [370, 290] width 741 height 431
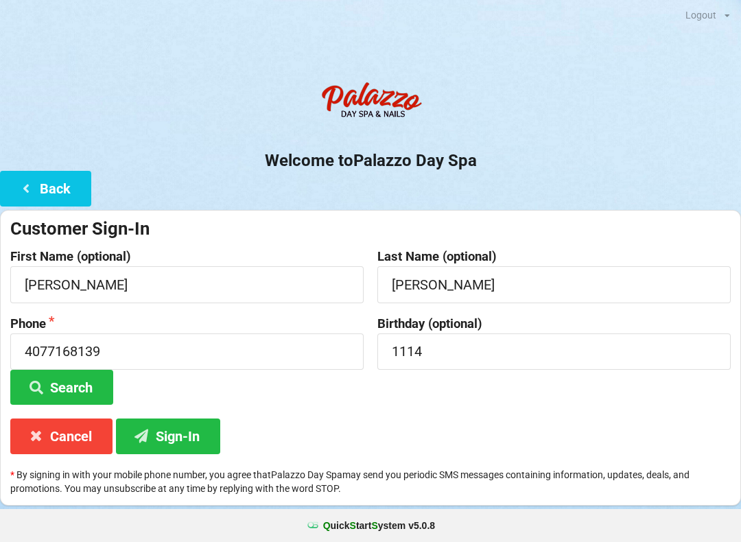
click at [197, 430] on button "Sign-In" at bounding box center [168, 436] width 104 height 35
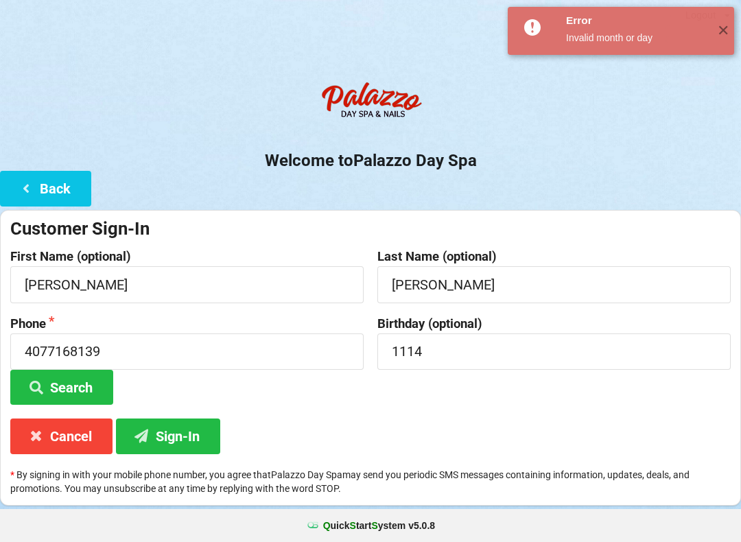
click at [729, 25] on span "✕" at bounding box center [723, 31] width 23 height 14
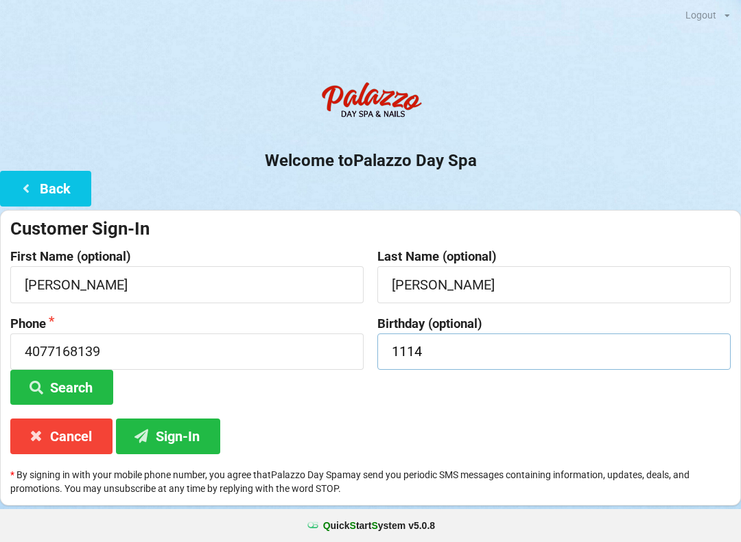
click at [566, 360] on input "1114" at bounding box center [553, 352] width 353 height 36
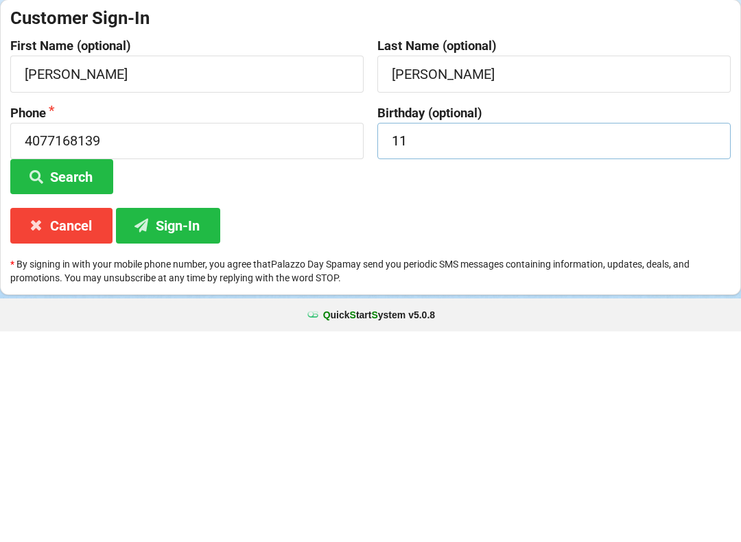
type input "1"
click at [646, 210] on div "Customer Sign-In First Name (optional) [PERSON_NAME] Last Name (optional) [PERS…" at bounding box center [370, 358] width 741 height 296
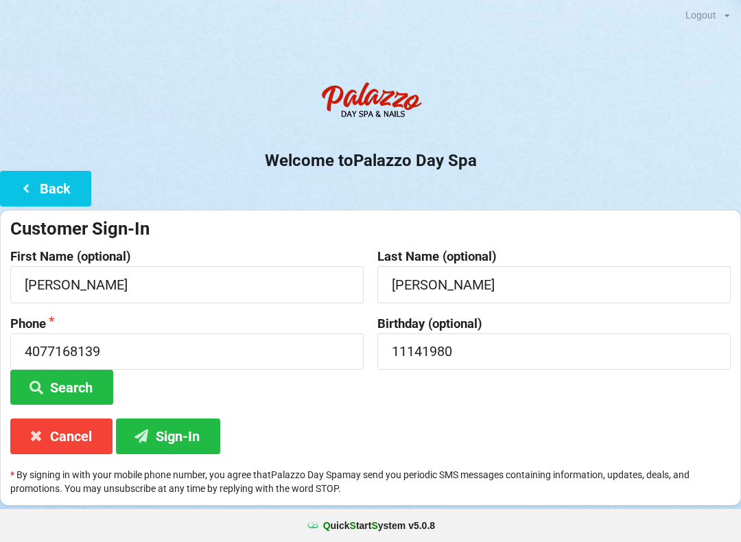
click at [175, 449] on button "Sign-In" at bounding box center [168, 436] width 104 height 35
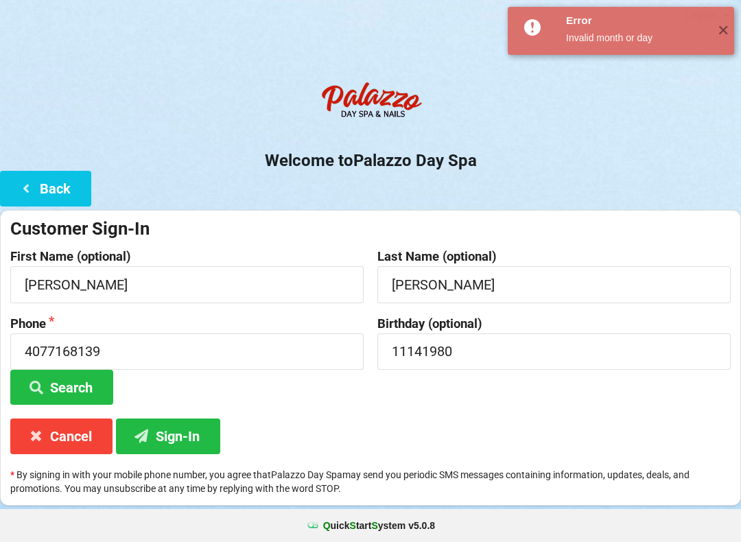
click at [703, 21] on div "Error" at bounding box center [636, 21] width 141 height 14
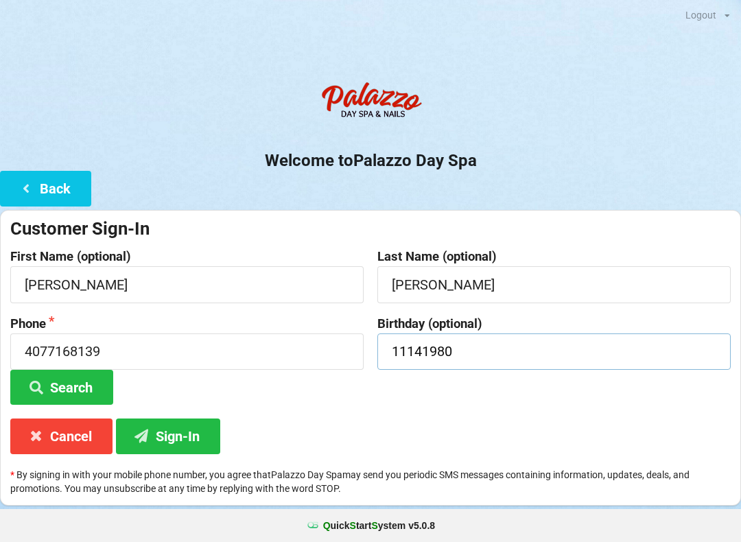
click at [588, 342] on input "11141980" at bounding box center [553, 352] width 353 height 36
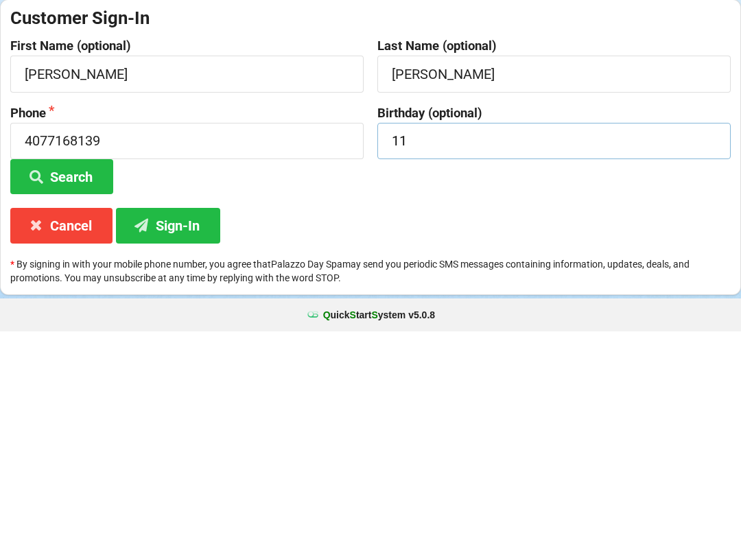
type input "1"
click at [684, 210] on div "Customer Sign-In First Name (optional) [PERSON_NAME] Last Name (optional) [PERS…" at bounding box center [370, 358] width 741 height 296
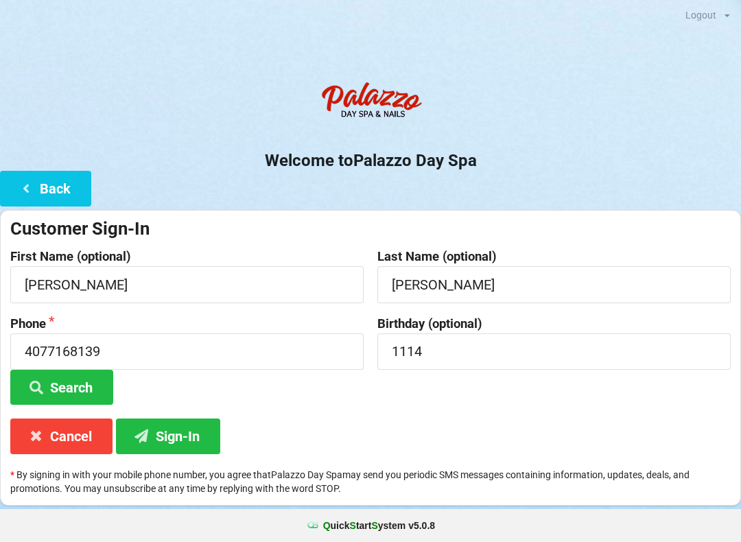
click at [198, 428] on button "Sign-In" at bounding box center [168, 436] width 104 height 35
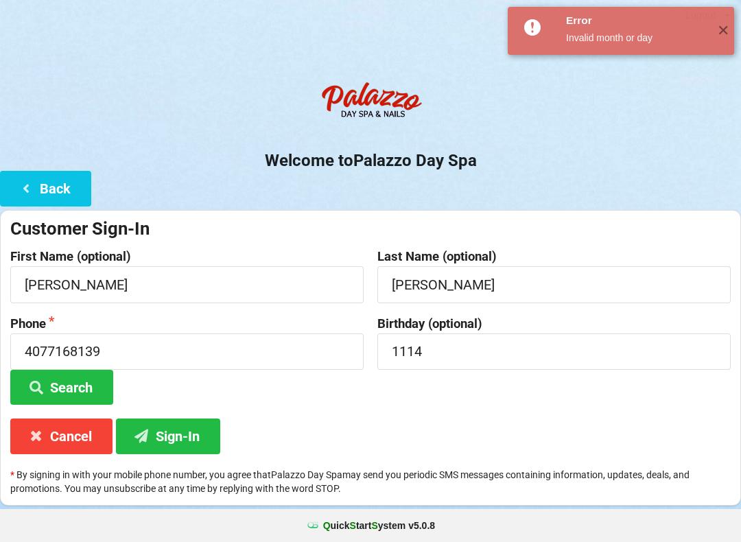
click at [728, 18] on div "✕" at bounding box center [723, 31] width 23 height 48
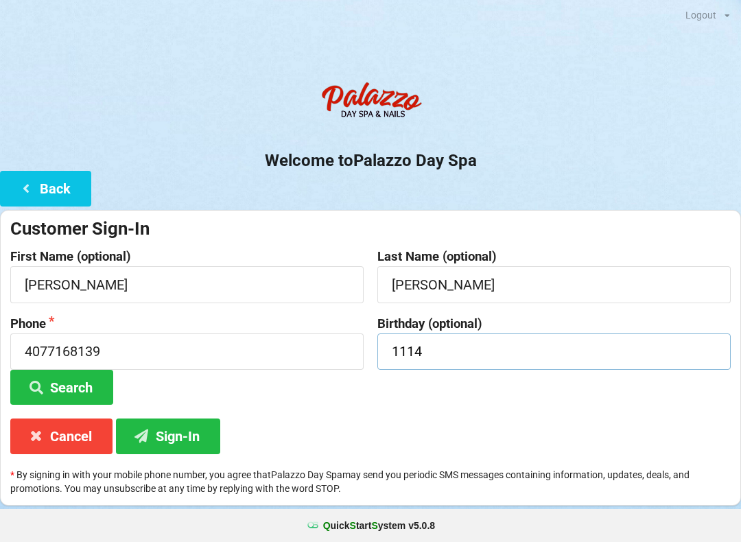
click at [518, 359] on input "1114" at bounding box center [553, 352] width 353 height 36
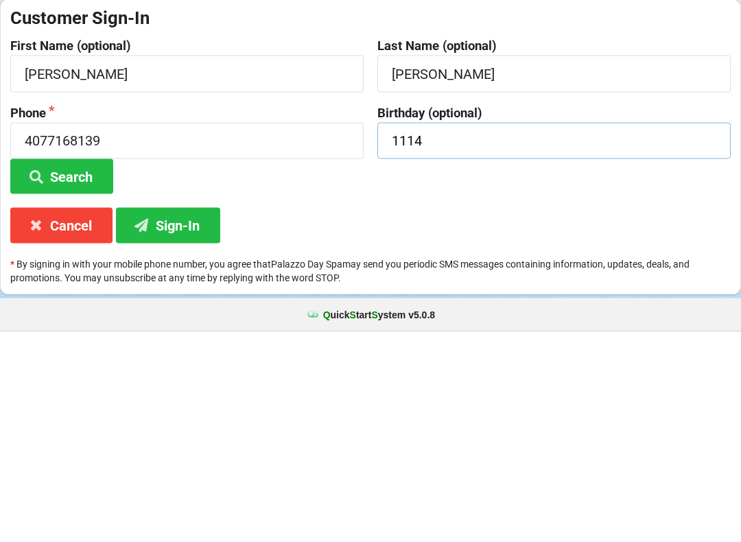
click at [590, 334] on input "1114" at bounding box center [553, 352] width 353 height 36
type input "1"
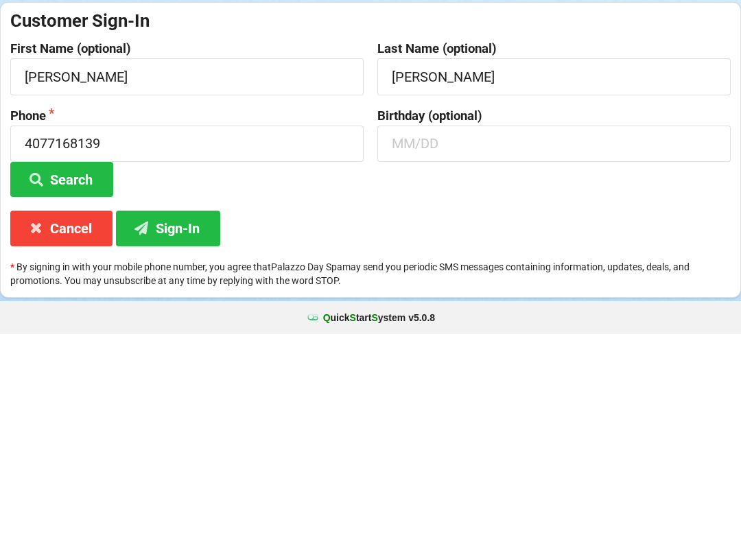
click at [194, 419] on button "Sign-In" at bounding box center [168, 436] width 104 height 35
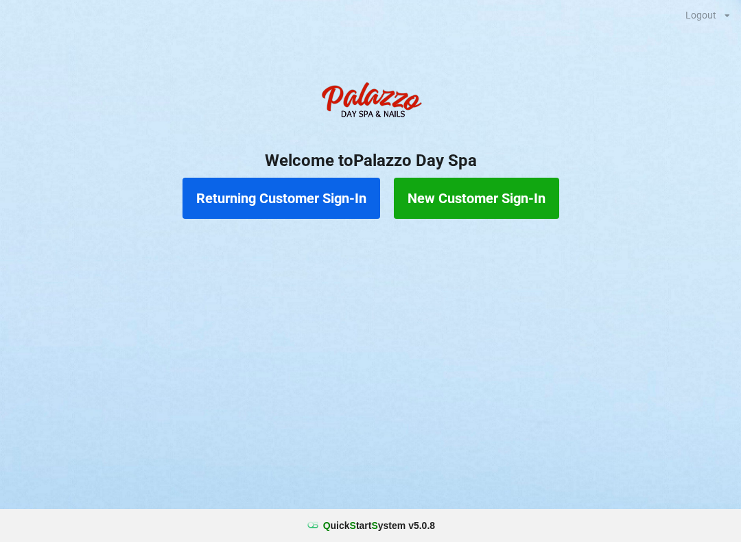
click at [334, 191] on button "Returning Customer Sign-In" at bounding box center [282, 198] width 198 height 41
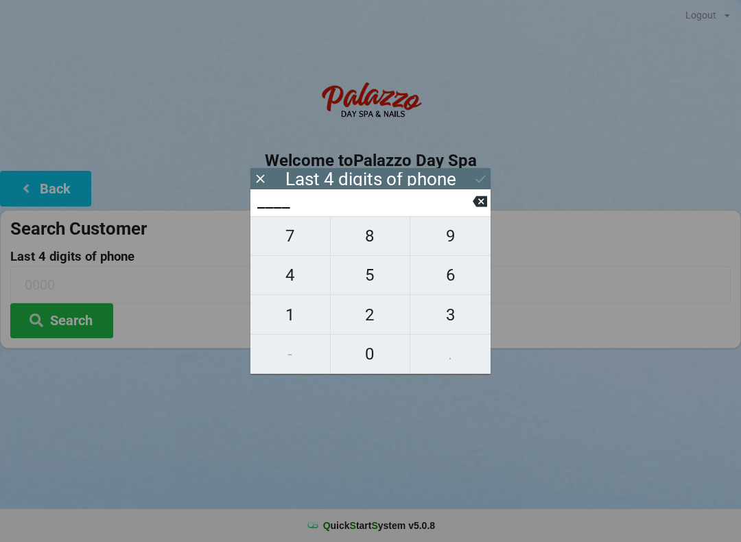
click at [297, 279] on span "4" at bounding box center [291, 275] width 80 height 29
type input "4___"
click at [386, 358] on span "0" at bounding box center [371, 354] width 80 height 29
type input "40__"
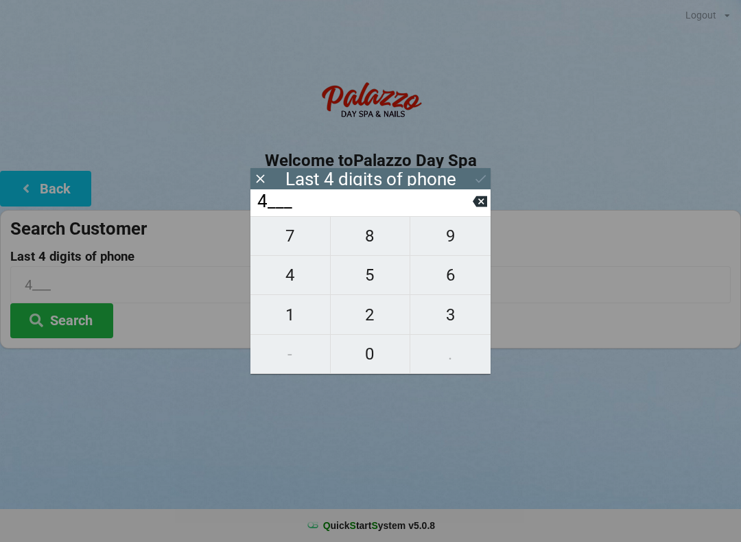
type input "40__"
click at [295, 307] on span "1" at bounding box center [291, 315] width 80 height 29
type input "401_"
click at [452, 232] on span "9" at bounding box center [450, 236] width 80 height 29
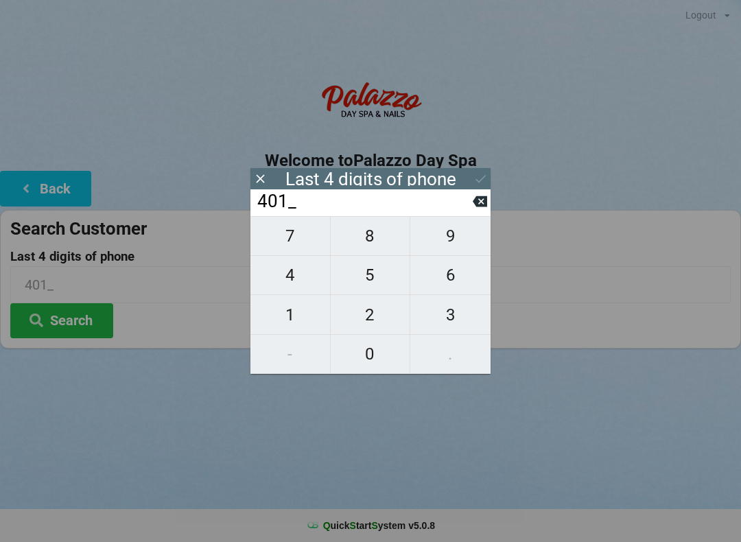
type input "4019"
click at [481, 207] on icon at bounding box center [480, 201] width 14 height 14
click at [469, 200] on input "401_" at bounding box center [364, 202] width 217 height 22
click at [474, 204] on icon at bounding box center [480, 201] width 14 height 14
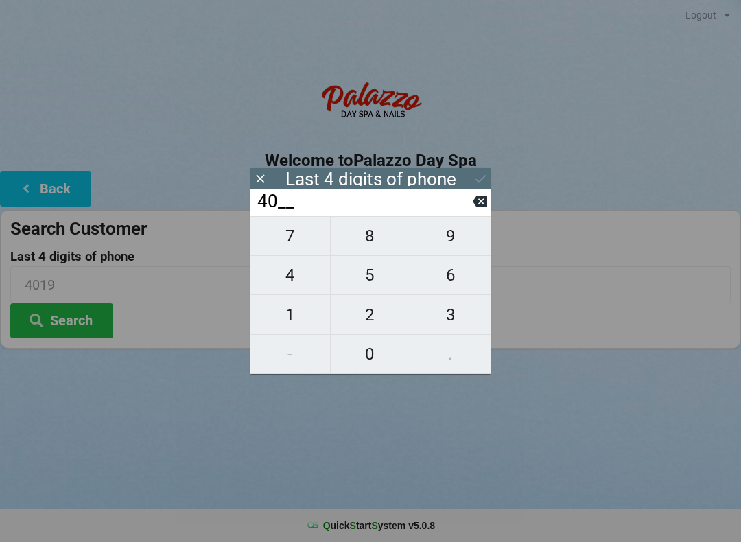
click at [473, 208] on icon at bounding box center [480, 201] width 14 height 14
click at [474, 206] on icon at bounding box center [480, 201] width 14 height 11
click at [302, 310] on span "1" at bounding box center [291, 315] width 80 height 29
type input "1___"
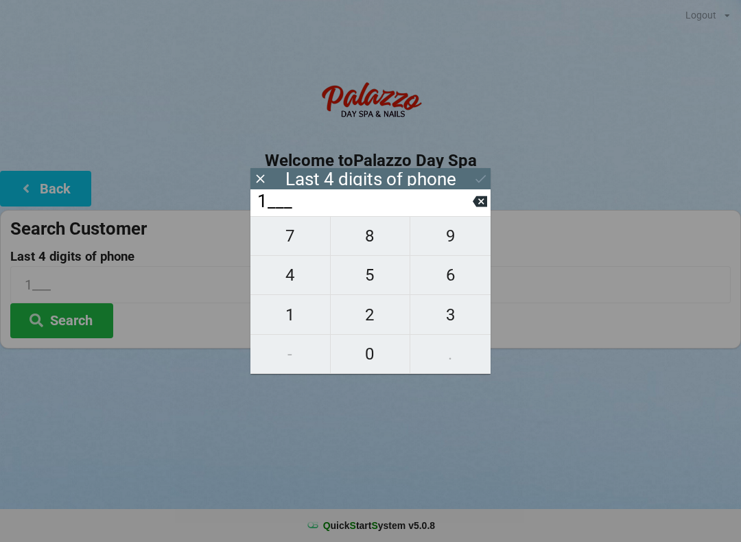
click at [379, 317] on span "2" at bounding box center [371, 315] width 80 height 29
type input "12__"
click at [458, 278] on span "6" at bounding box center [450, 275] width 80 height 29
type input "126_"
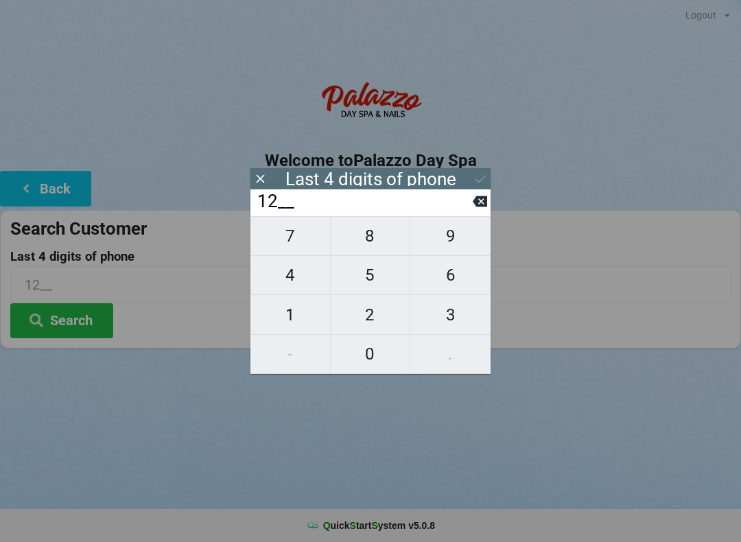
type input "126_"
click at [467, 311] on span "3" at bounding box center [450, 315] width 80 height 29
type input "1263"
click at [480, 178] on icon at bounding box center [481, 179] width 14 height 14
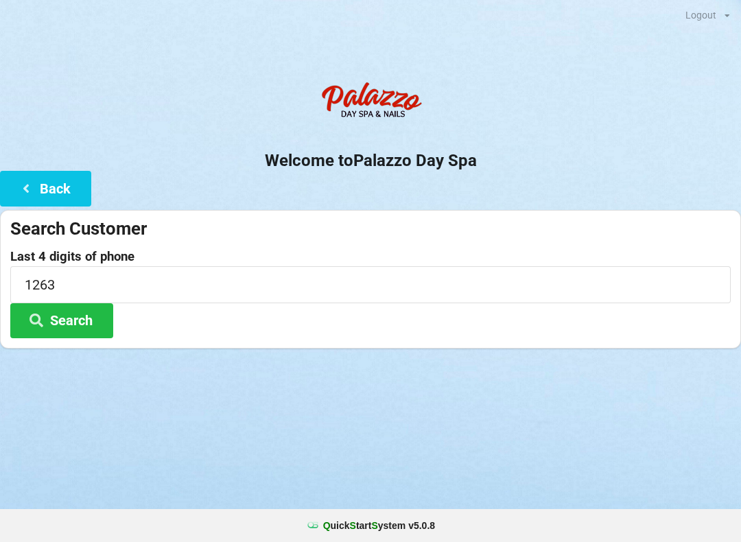
click at [83, 305] on button "Search" at bounding box center [61, 320] width 103 height 35
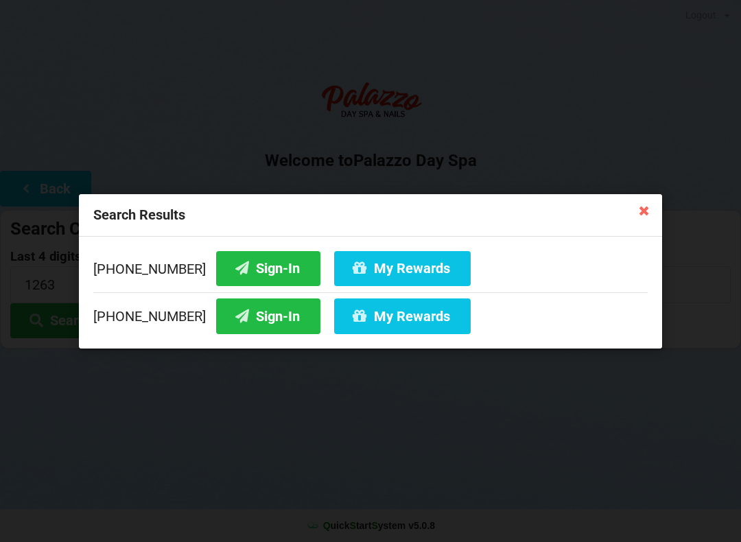
click at [263, 265] on button "Sign-In" at bounding box center [268, 268] width 104 height 35
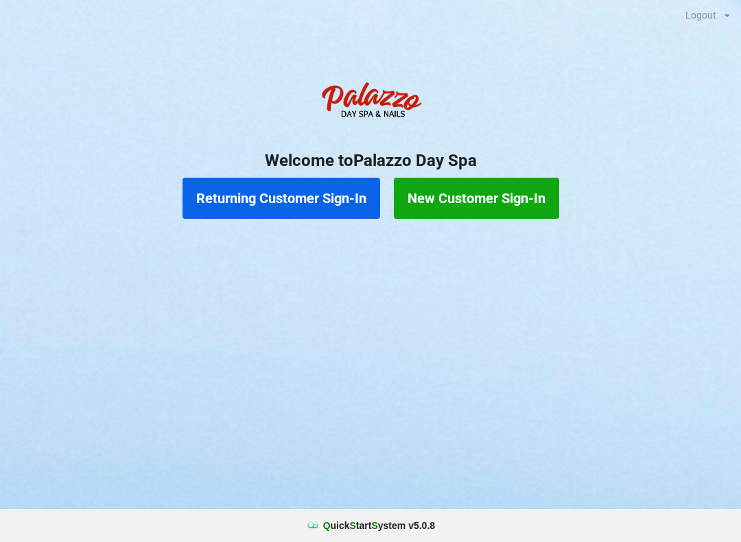
click at [501, 185] on button "New Customer Sign-In" at bounding box center [476, 198] width 165 height 41
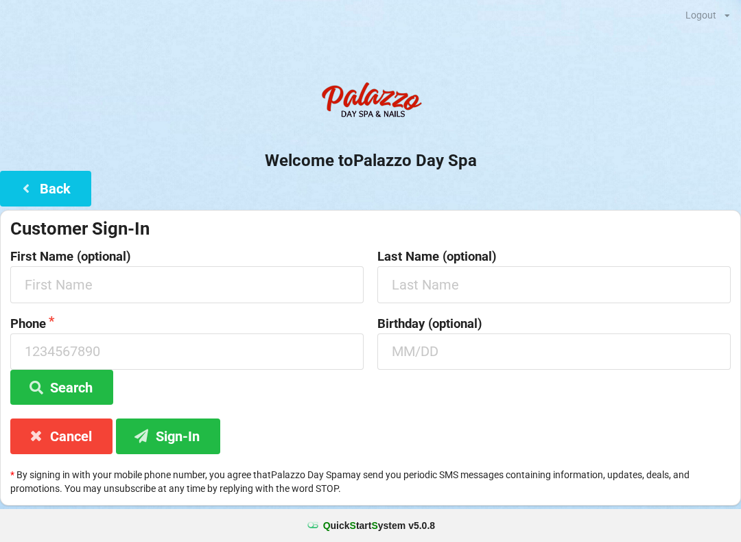
click at [248, 181] on div "Welcome to Palazzo Day Spa Back Customer Sign-In First Name (optional) Last Nam…" at bounding box center [370, 290] width 741 height 431
click at [51, 192] on button "Back" at bounding box center [45, 188] width 91 height 35
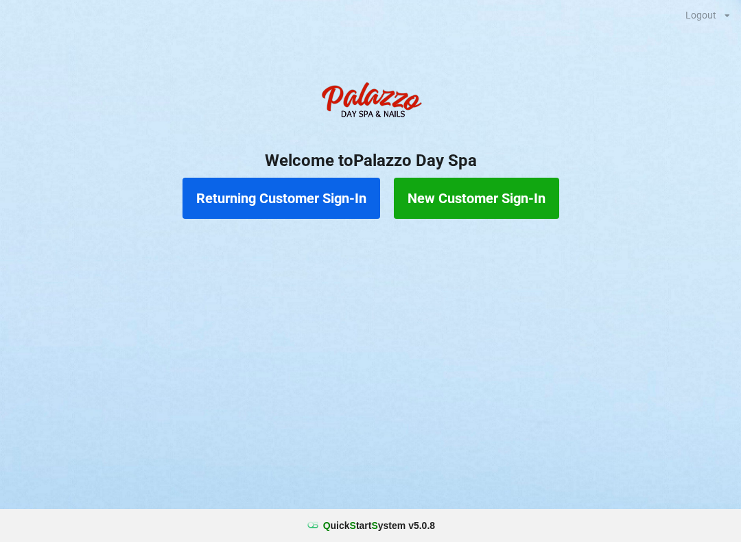
click at [301, 202] on button "Returning Customer Sign-In" at bounding box center [282, 198] width 198 height 41
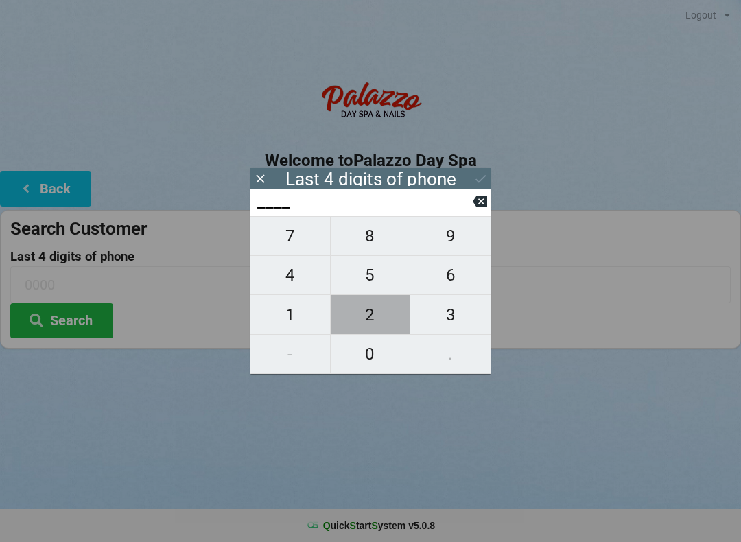
click at [383, 323] on span "2" at bounding box center [371, 315] width 80 height 29
type input "2___"
click at [290, 283] on span "4" at bounding box center [291, 275] width 80 height 29
type input "24__"
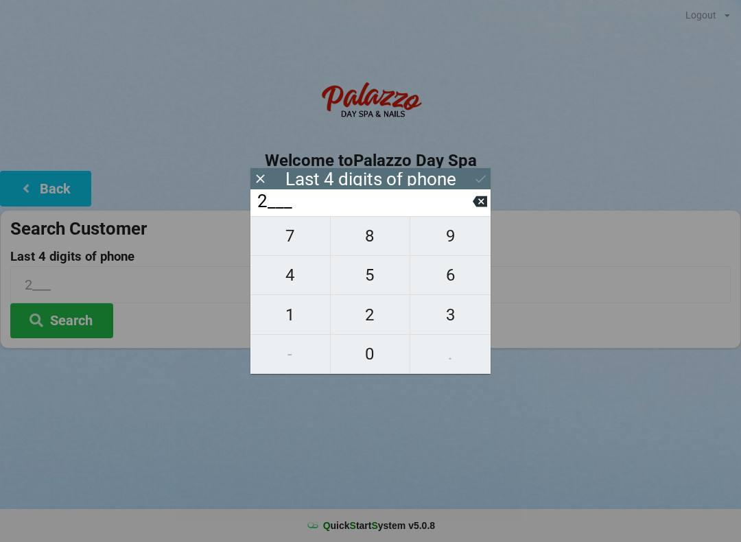
type input "24__"
click at [373, 322] on span "2" at bounding box center [371, 315] width 80 height 29
type input "242_"
click at [474, 209] on icon at bounding box center [480, 201] width 14 height 14
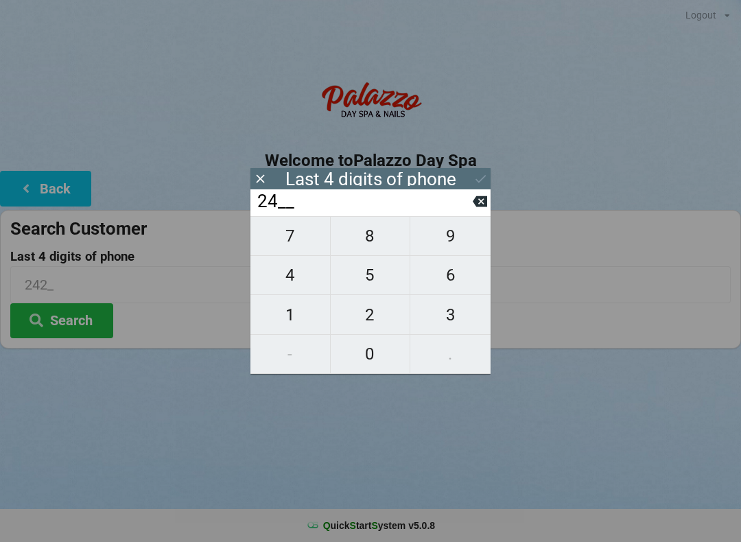
click at [469, 209] on input "24__" at bounding box center [364, 202] width 217 height 22
click at [479, 209] on icon at bounding box center [480, 201] width 14 height 14
click at [454, 277] on span "6" at bounding box center [450, 275] width 80 height 29
type input "26__"
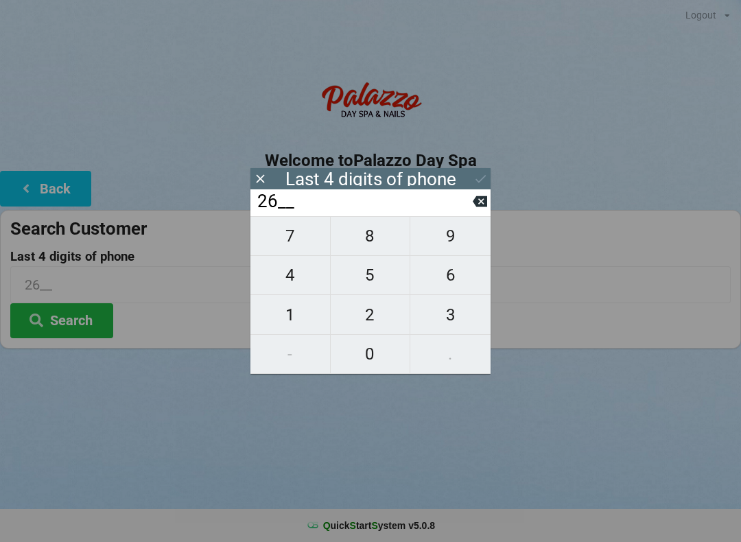
click at [285, 281] on span "4" at bounding box center [291, 275] width 80 height 29
type input "264_"
click at [373, 323] on span "2" at bounding box center [371, 315] width 80 height 29
type input "2642"
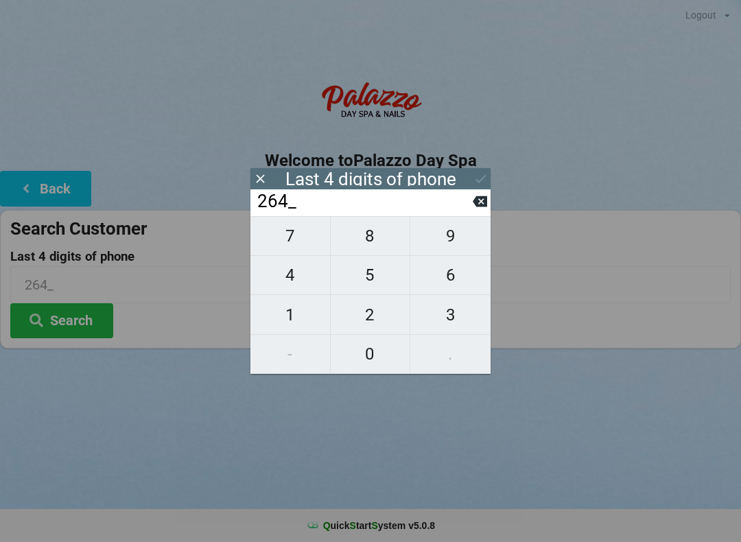
type input "2642"
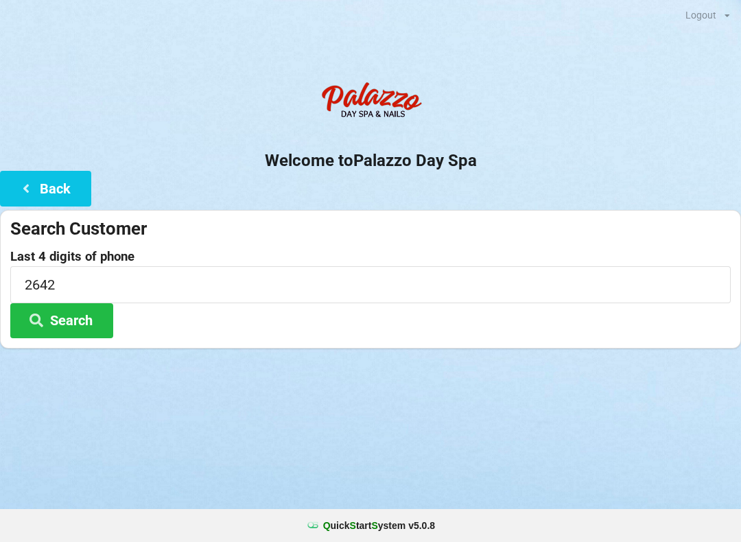
click at [84, 329] on button "Search" at bounding box center [61, 320] width 103 height 35
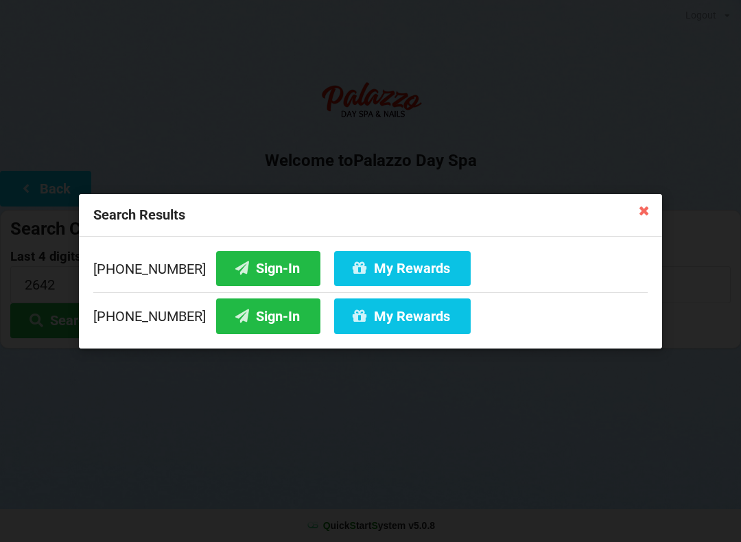
click at [397, 322] on button "My Rewards" at bounding box center [402, 316] width 137 height 35
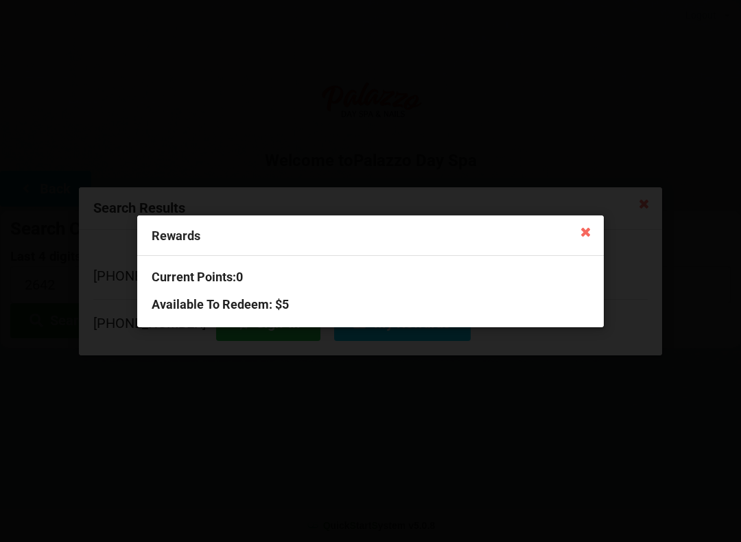
click at [480, 465] on div "Rewards Current Points: 0 Available To Redeem : $5" at bounding box center [370, 271] width 741 height 542
click at [582, 236] on icon at bounding box center [586, 231] width 22 height 22
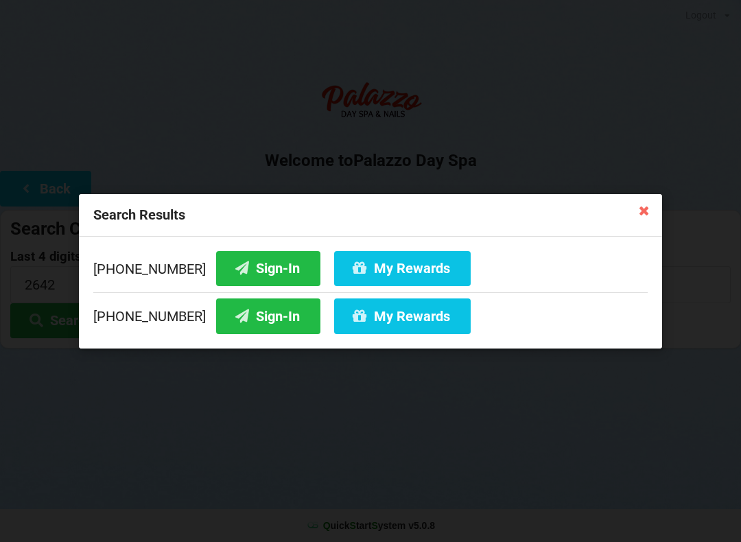
click at [250, 264] on button "Sign-In" at bounding box center [268, 268] width 104 height 35
